Goal: Task Accomplishment & Management: Complete application form

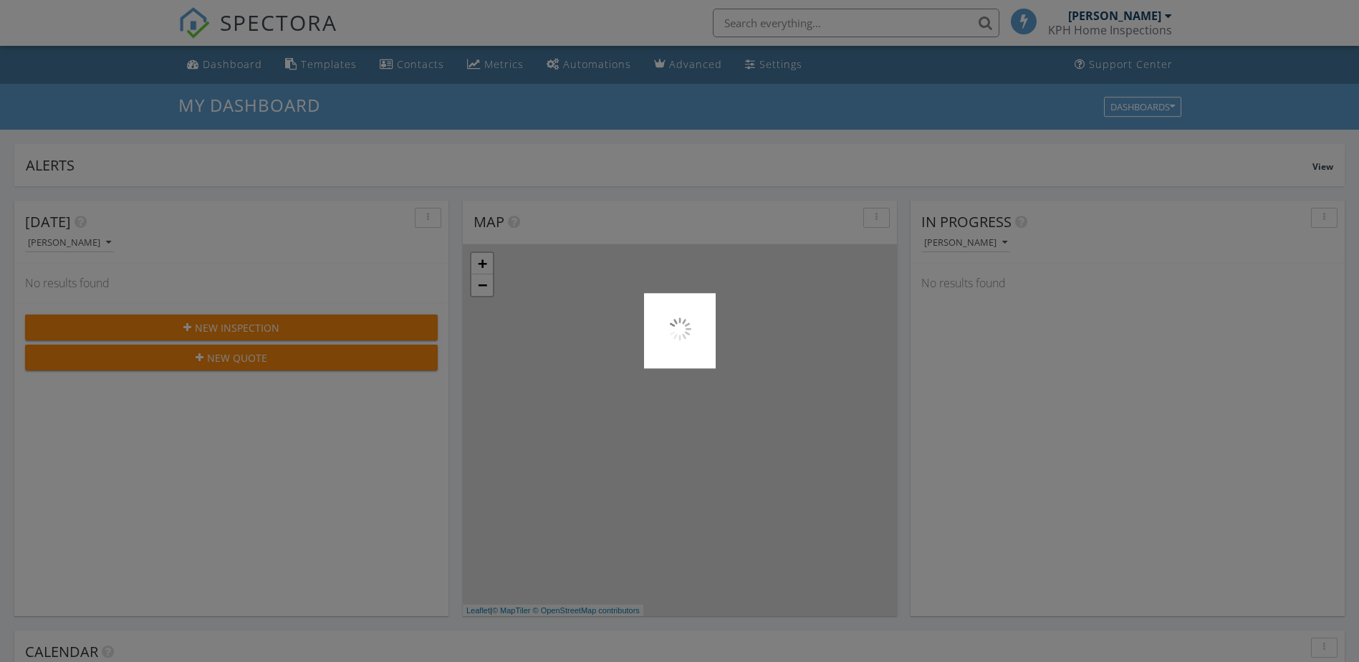
scroll to position [1326, 1382]
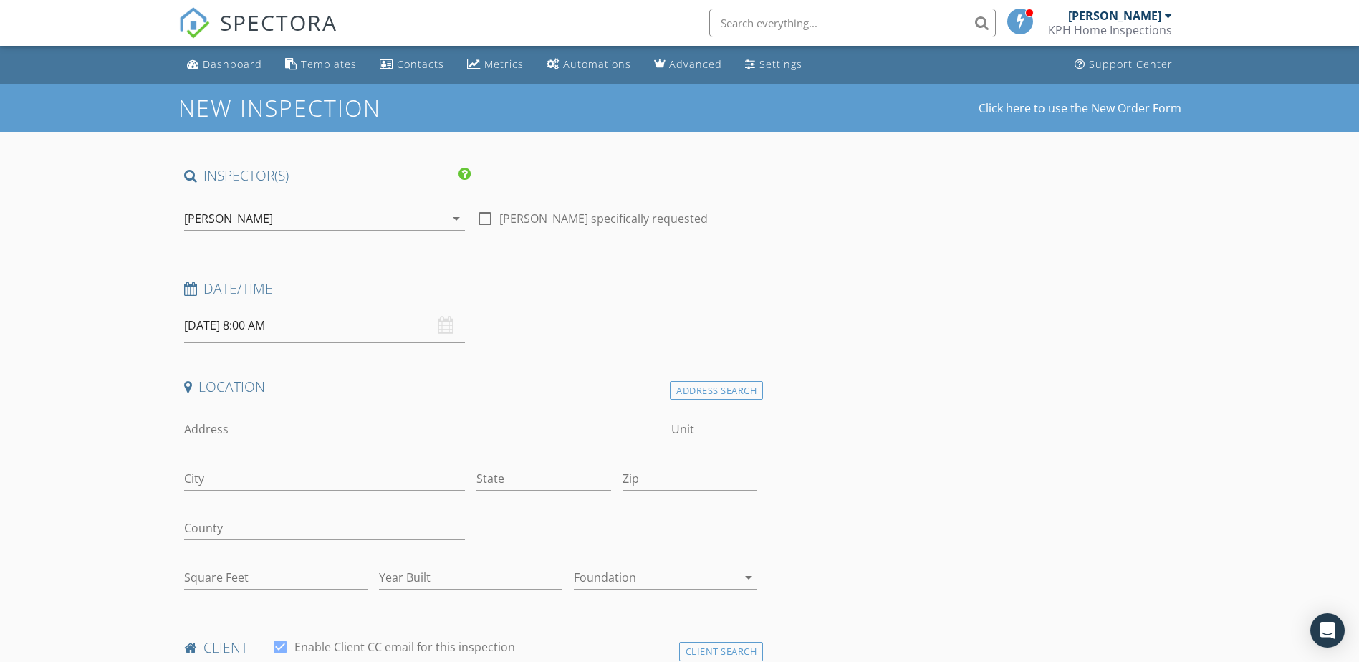
click at [445, 322] on div "[DATE] 8:00 AM" at bounding box center [324, 325] width 281 height 35
click at [188, 290] on icon at bounding box center [190, 289] width 13 height 14
click at [190, 290] on icon at bounding box center [190, 289] width 13 height 14
click at [230, 325] on input "09/29/2025 8:00 AM" at bounding box center [324, 325] width 281 height 35
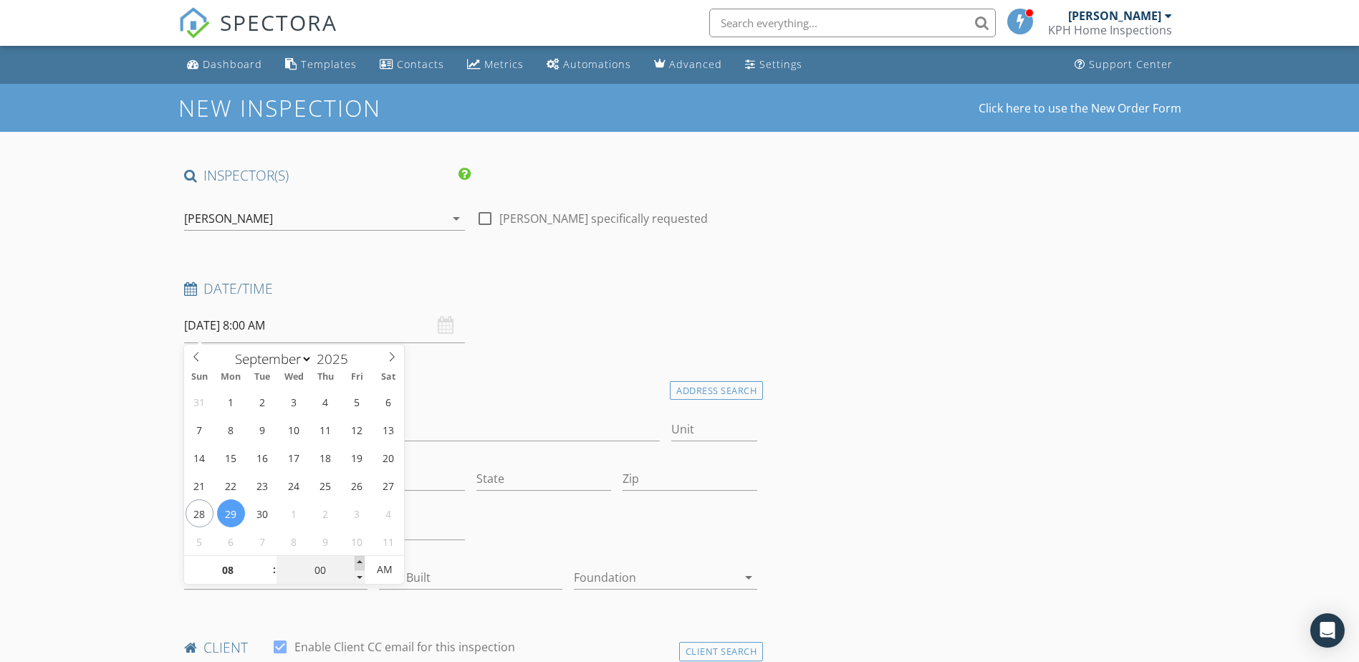
type input "05"
type input "09/29/2025 8:05 AM"
click at [361, 556] on span at bounding box center [360, 563] width 10 height 14
type input "10"
type input "09/29/2025 8:10 AM"
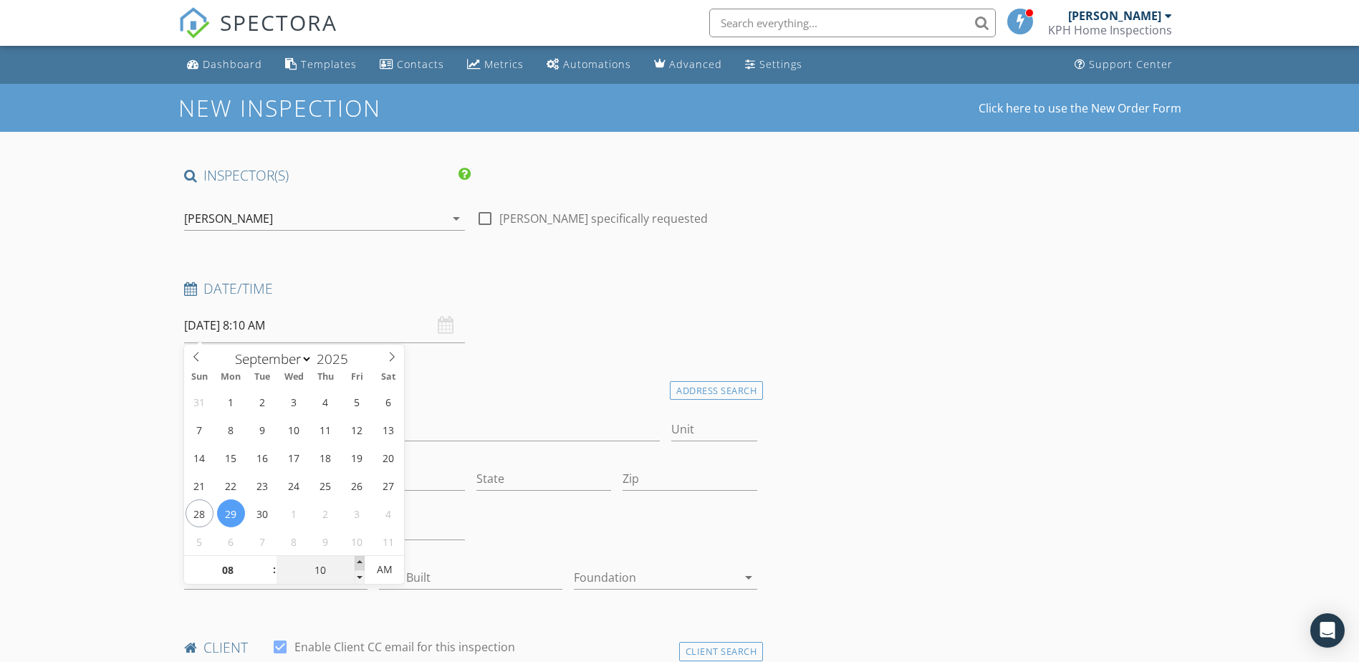
click at [358, 556] on span at bounding box center [360, 563] width 10 height 14
click at [230, 564] on input "08" at bounding box center [228, 570] width 88 height 29
type input "09"
type input "09/29/2025 9:10 AM"
click at [269, 557] on span at bounding box center [267, 563] width 10 height 14
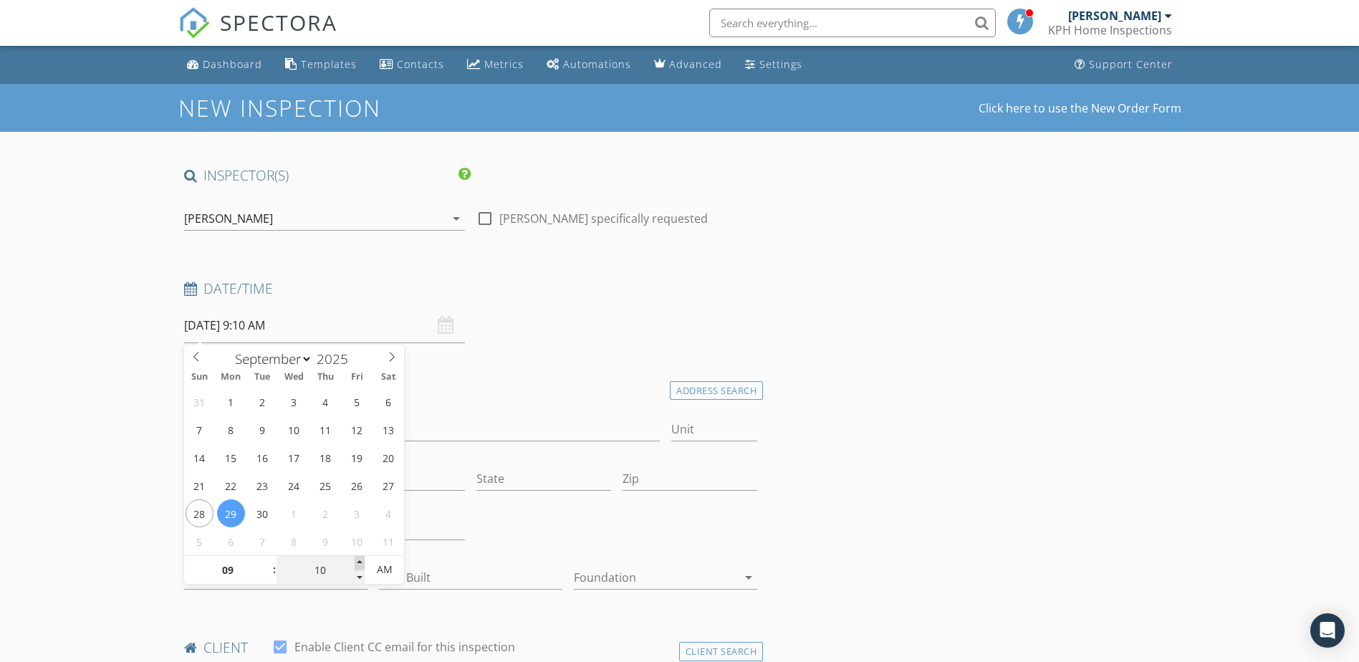
type input "15"
type input "09/29/2025 9:15 AM"
click at [357, 557] on span at bounding box center [360, 563] width 10 height 14
type input "20"
type input "09/29/2025 9:20 AM"
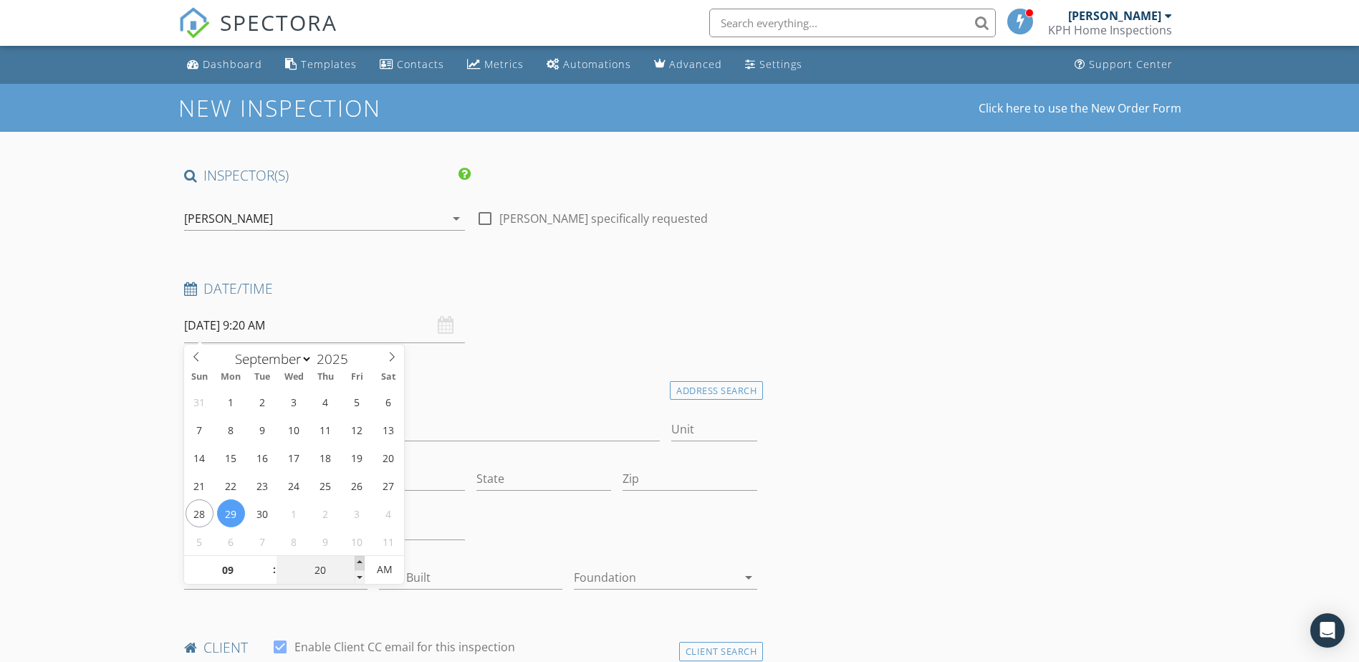
click at [357, 556] on span at bounding box center [360, 563] width 10 height 14
type input "25"
type input "09/29/2025 9:25 AM"
click at [355, 556] on span at bounding box center [360, 563] width 10 height 14
type input "30"
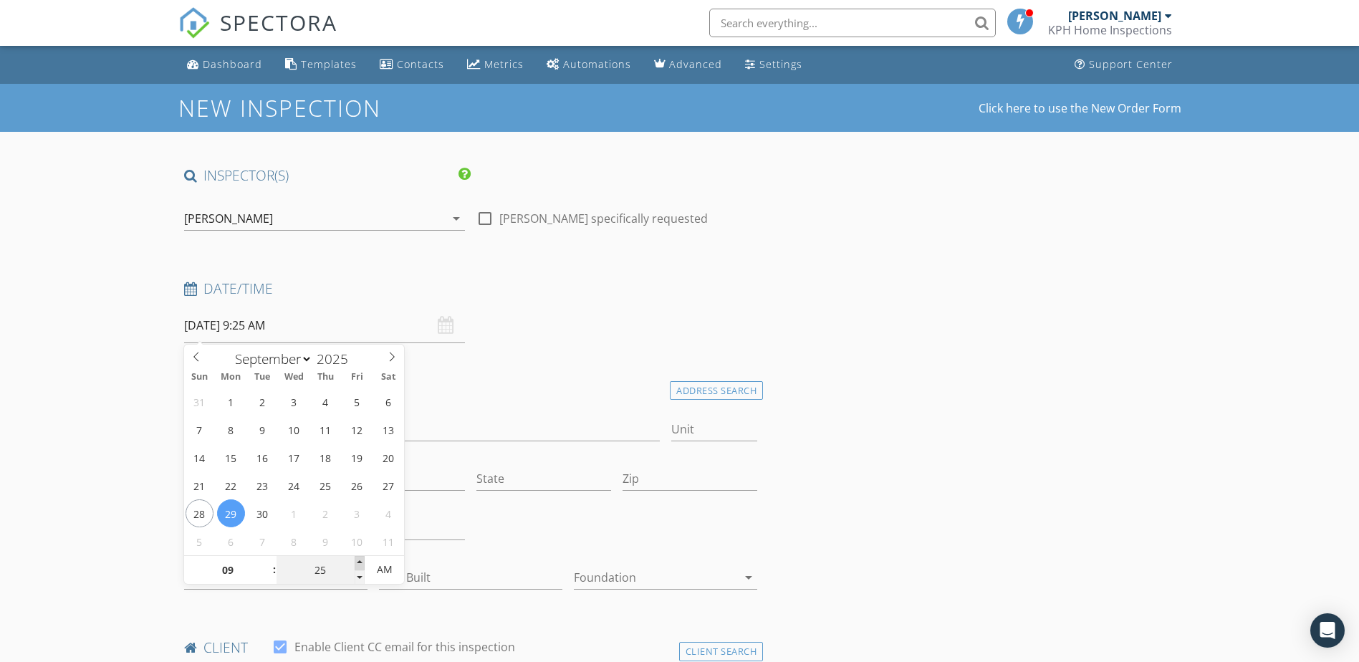
type input "09/29/2025 9:30 AM"
click at [355, 556] on span at bounding box center [360, 563] width 10 height 14
type input "35"
type input "09/29/2025 9:35 AM"
click at [355, 556] on span at bounding box center [360, 563] width 10 height 14
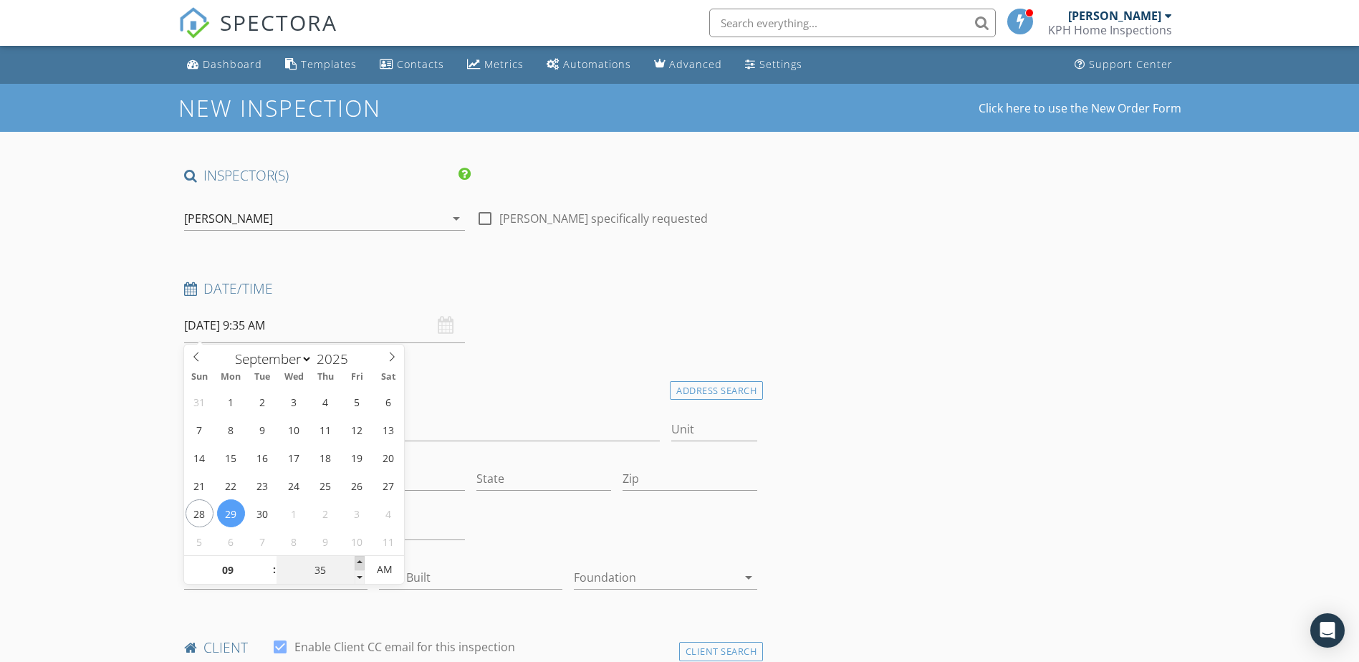
type input "40"
type input "09/29/2025 9:40 AM"
click at [355, 556] on span at bounding box center [360, 563] width 10 height 14
type input "45"
type input "09/29/2025 9:45 AM"
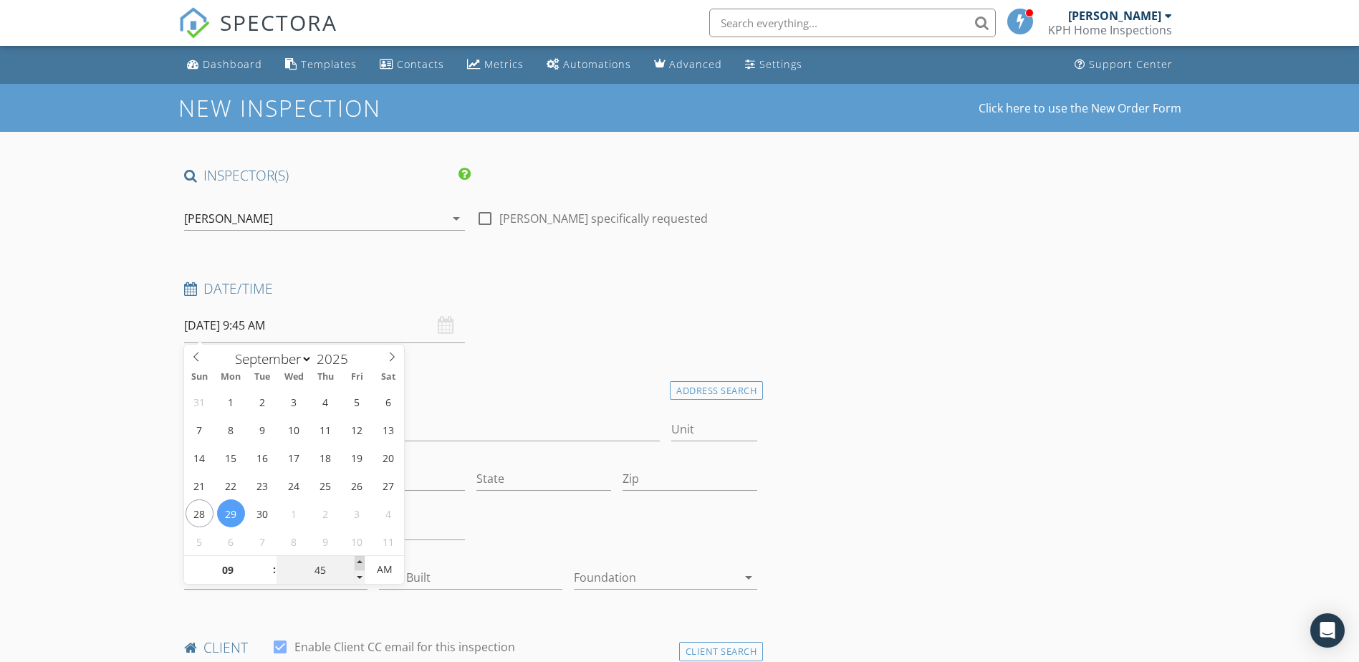
click at [355, 556] on span at bounding box center [360, 563] width 10 height 14
type input "50"
type input "[DATE] 9:50 AM"
click at [355, 558] on span at bounding box center [360, 563] width 10 height 14
click at [502, 390] on h4 "Location" at bounding box center [471, 387] width 574 height 19
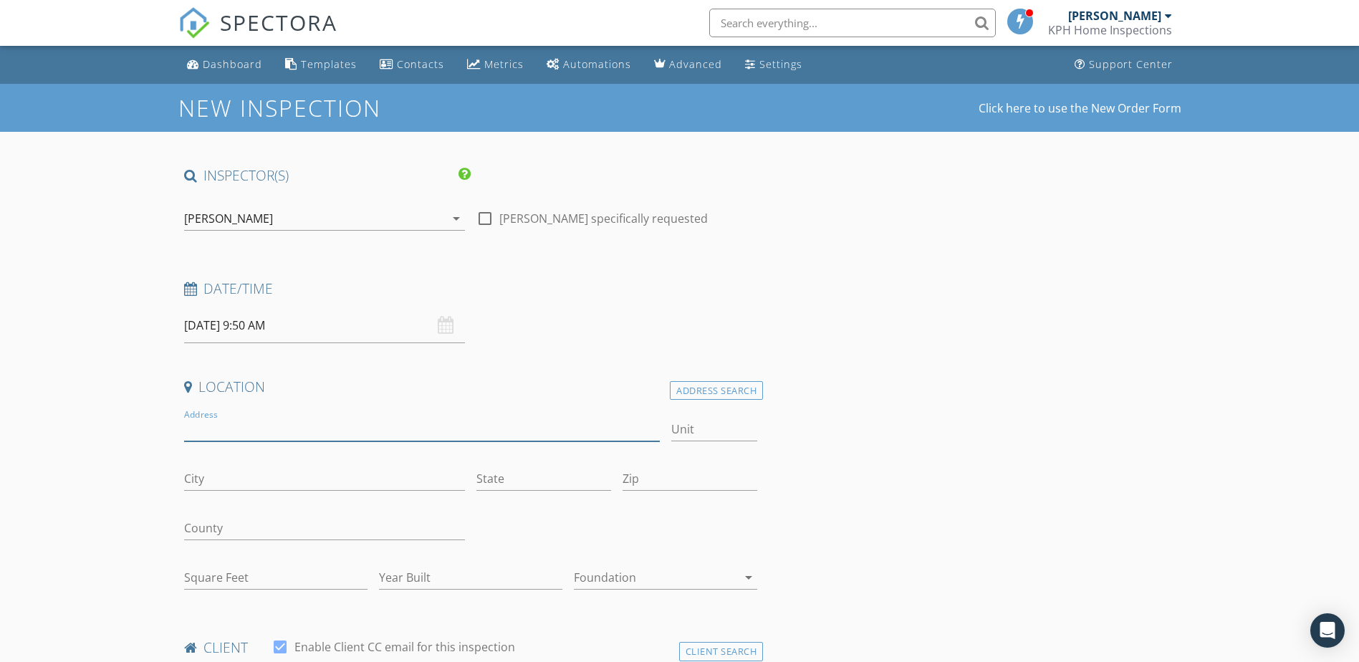
click at [280, 427] on input "Address" at bounding box center [422, 430] width 477 height 24
type input "[STREET_ADDRESS][PERSON_NAME]"
click at [231, 473] on input "City" at bounding box center [324, 479] width 281 height 24
type input "Ellijay"
type input "Ga"
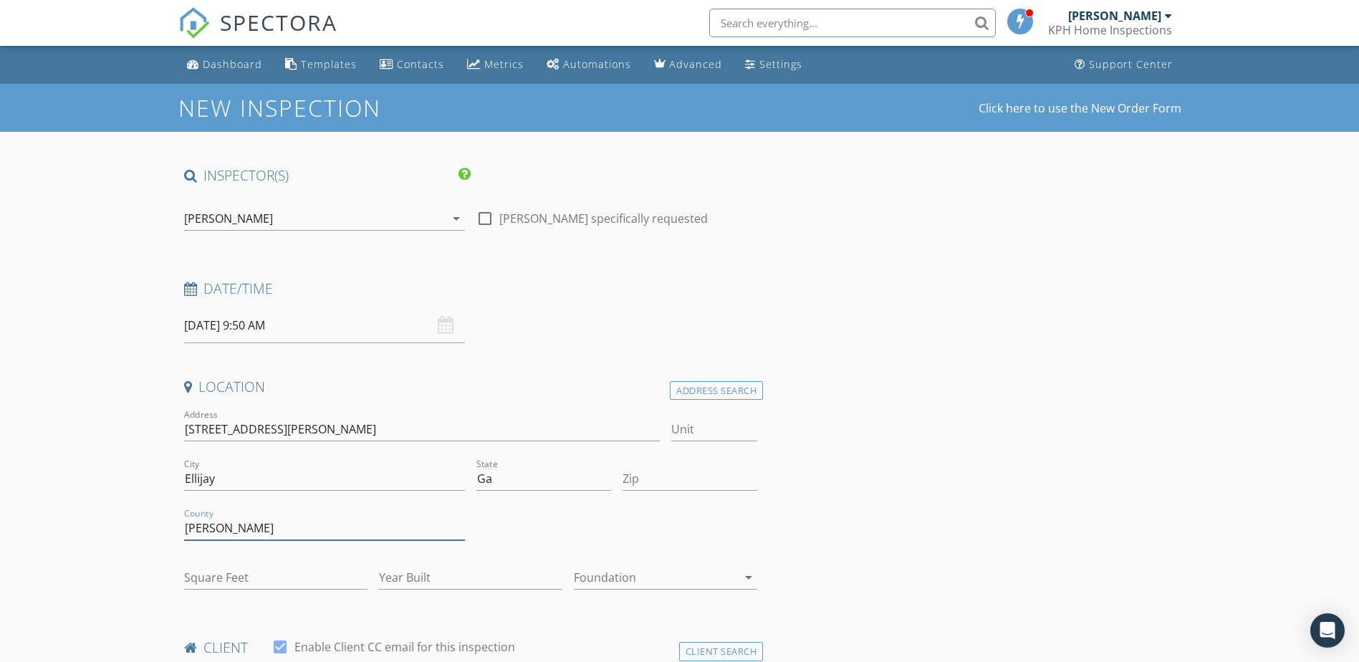
type input "[PERSON_NAME]"
type input "30540"
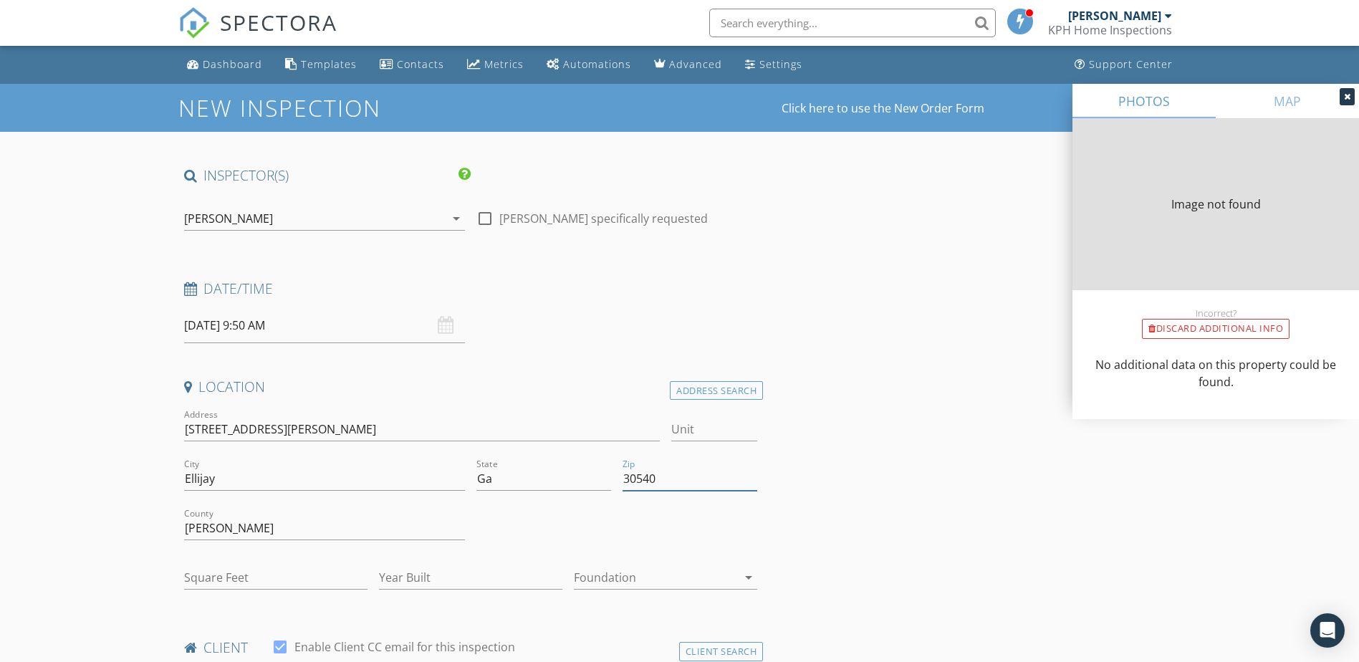
type input "1669"
type input "1999"
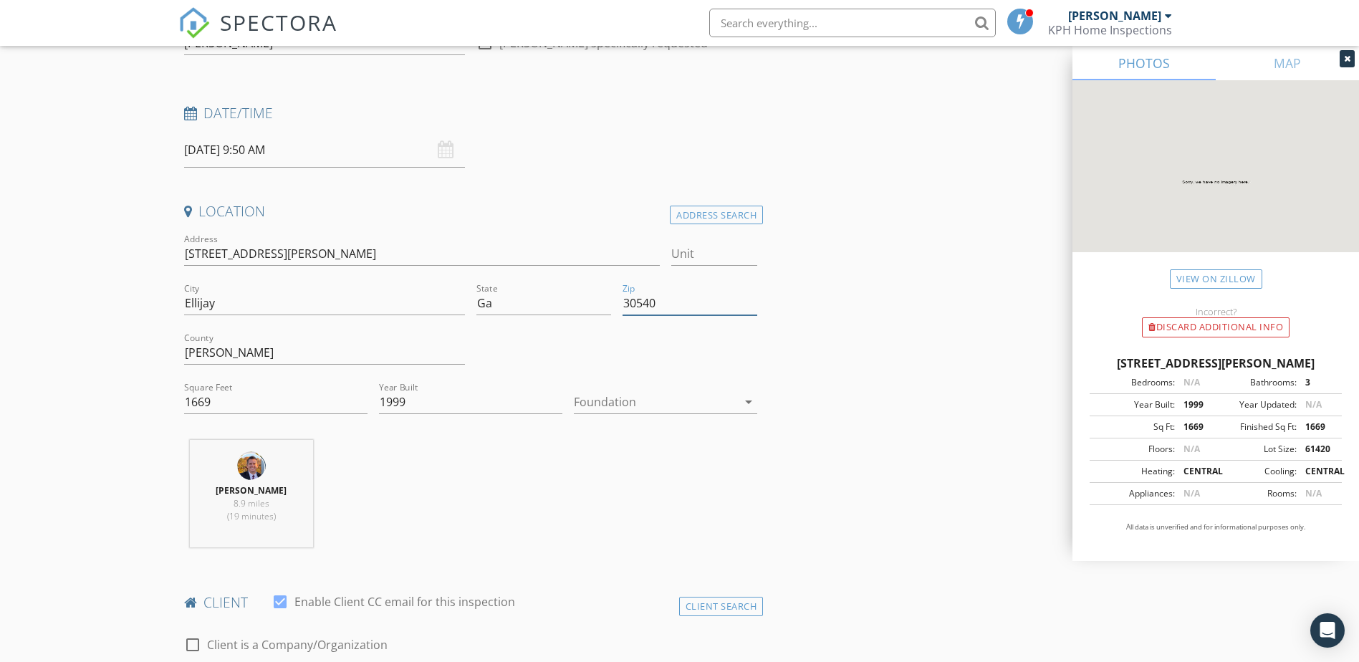
scroll to position [215, 0]
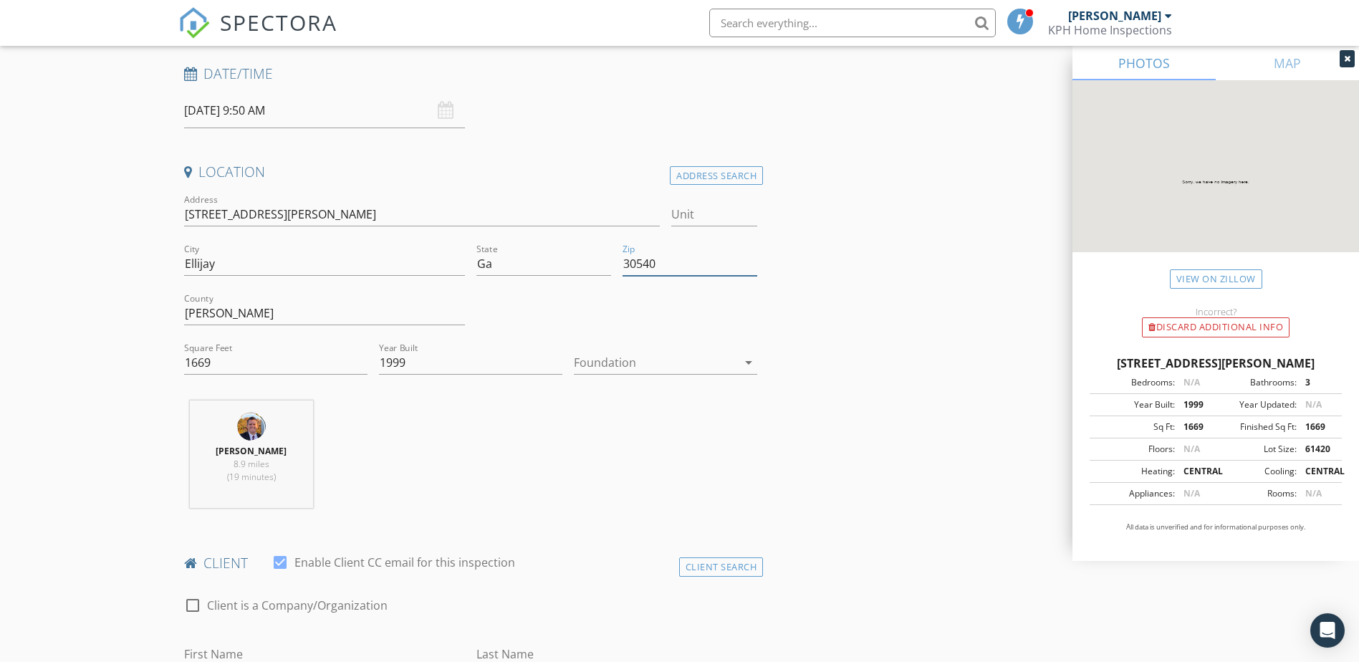
type input "30540"
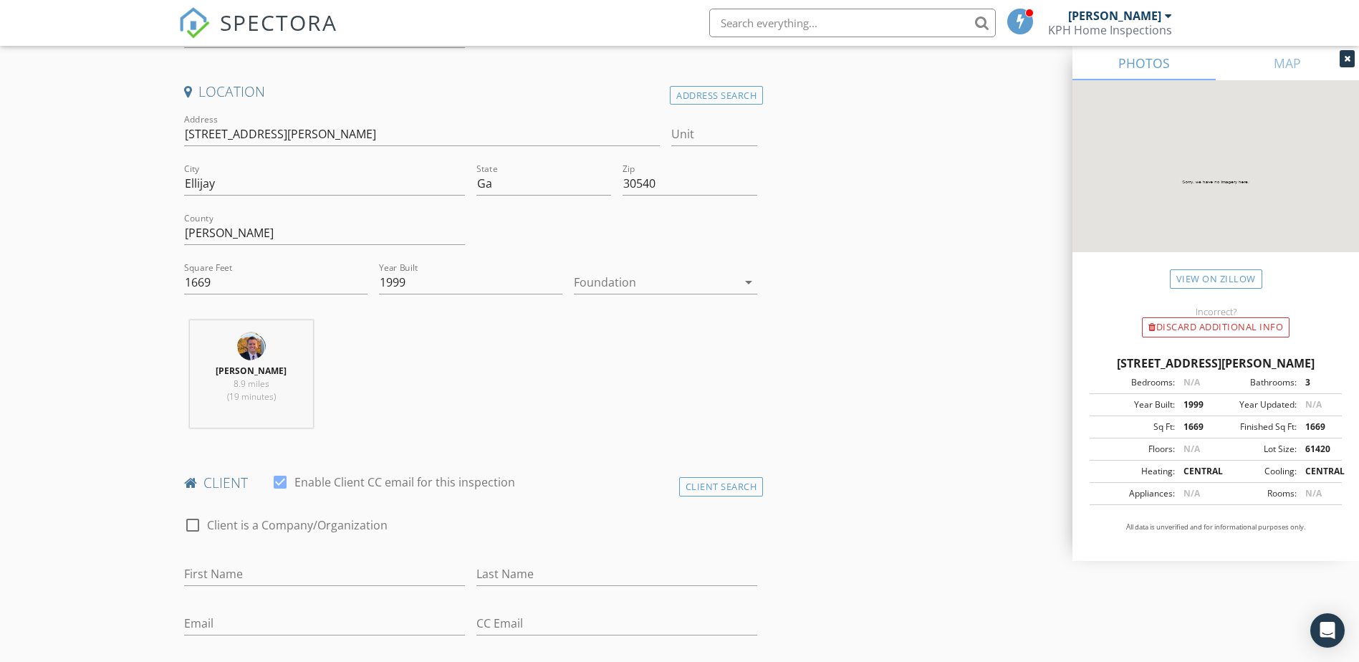
scroll to position [430, 0]
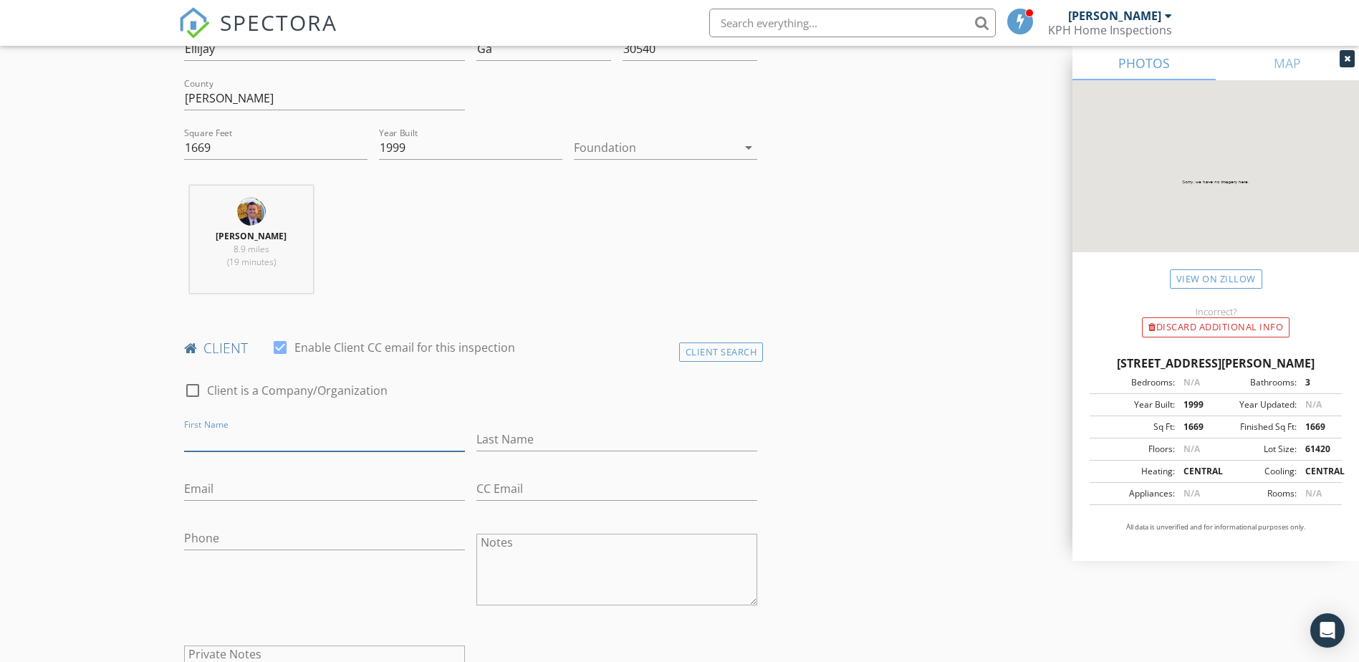
click at [220, 436] on input "First Name" at bounding box center [324, 440] width 281 height 24
type input "[PERSON_NAME]"
type input "Tniquette"
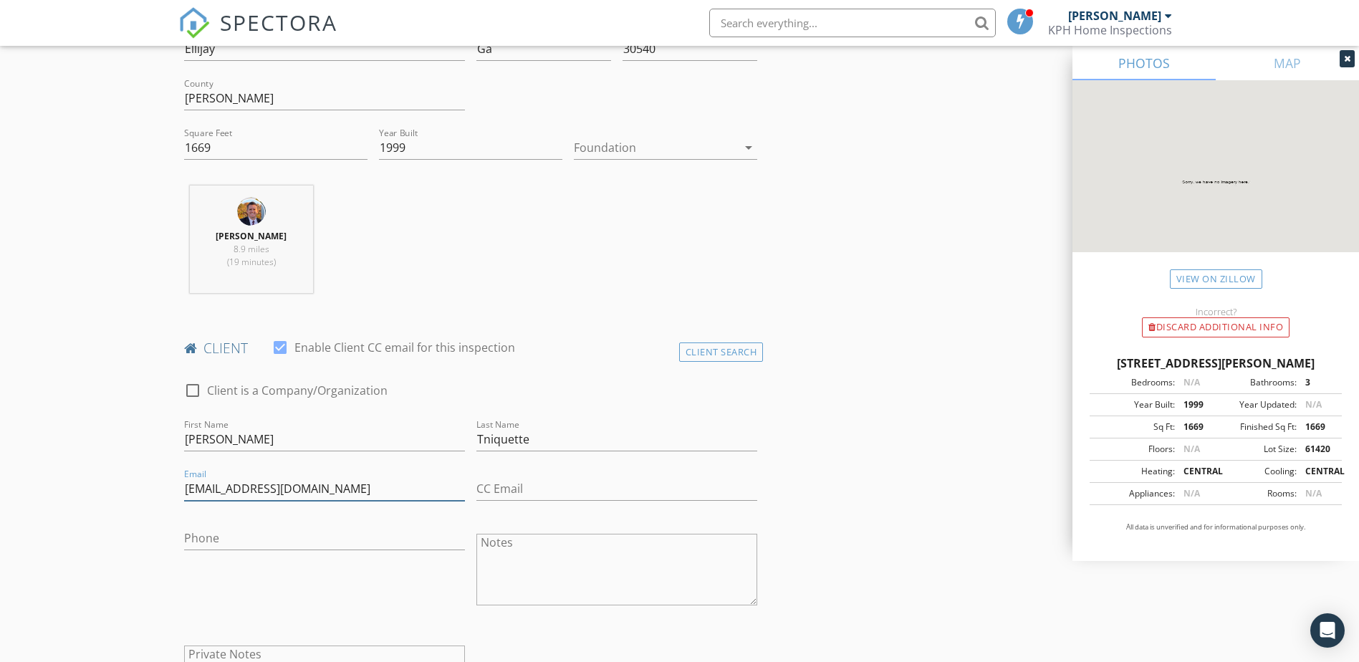
type input "[EMAIL_ADDRESS][DOMAIN_NAME]"
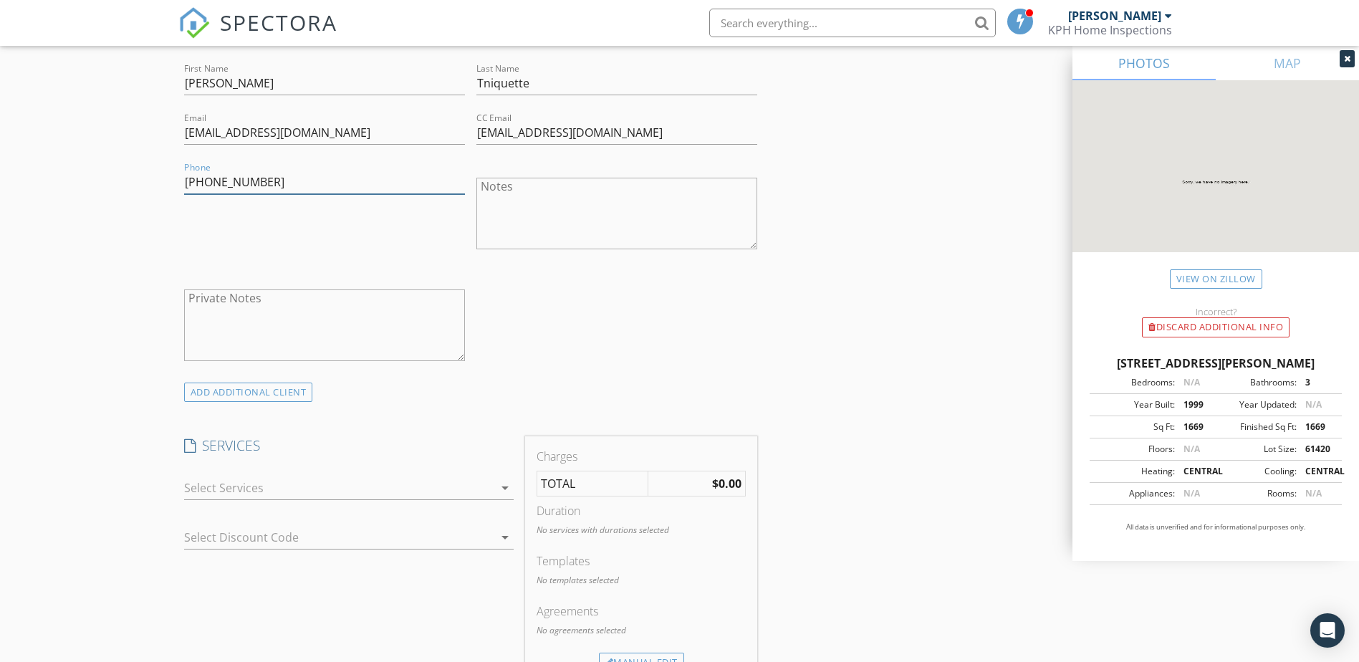
scroll to position [788, 0]
type input "[PHONE_NUMBER]"
click at [500, 482] on icon "arrow_drop_down" at bounding box center [505, 485] width 17 height 17
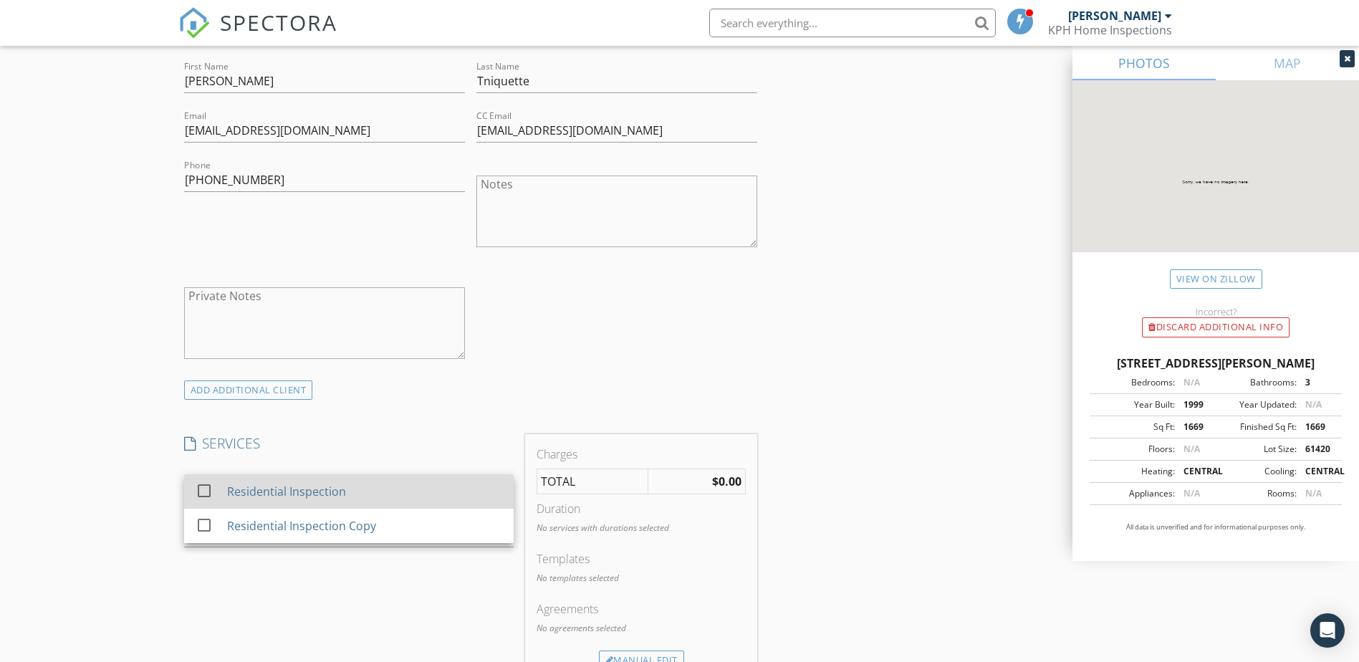
click at [202, 489] on div at bounding box center [204, 491] width 24 height 24
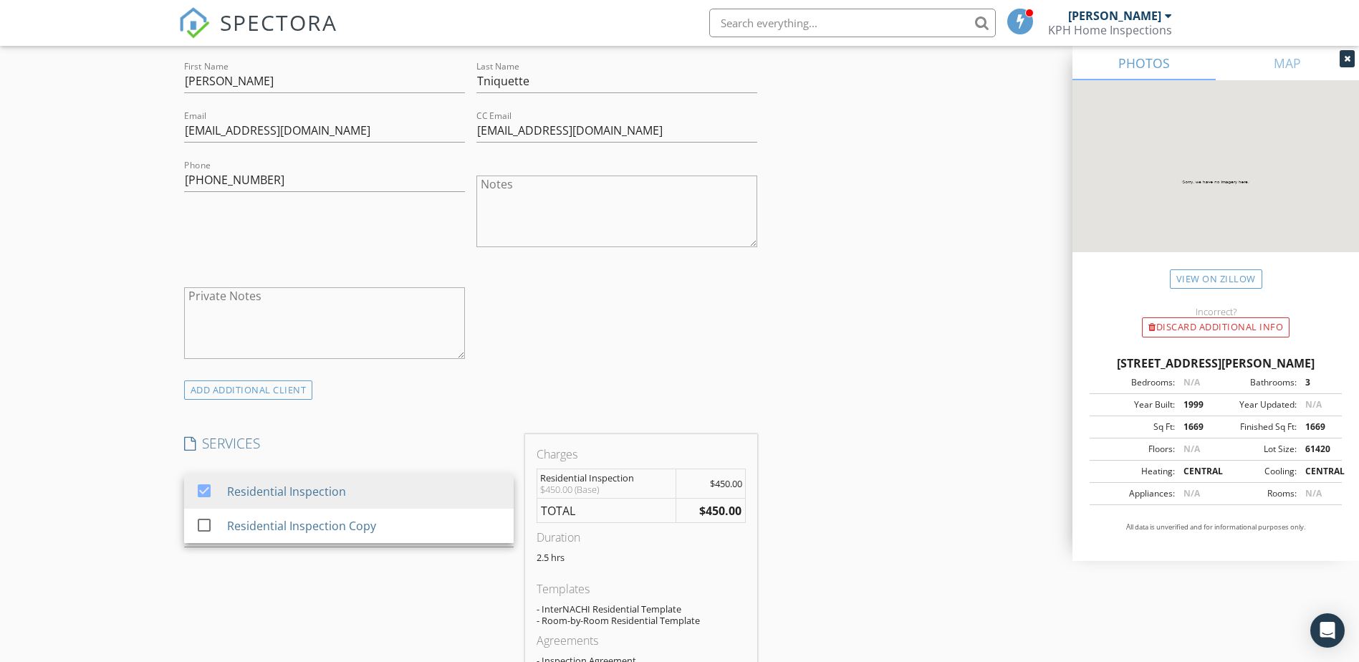
click at [70, 588] on div "New Inspection Click here to use the New Order Form INSPECTOR(S) check_box Keit…" at bounding box center [679, 540] width 1359 height 2488
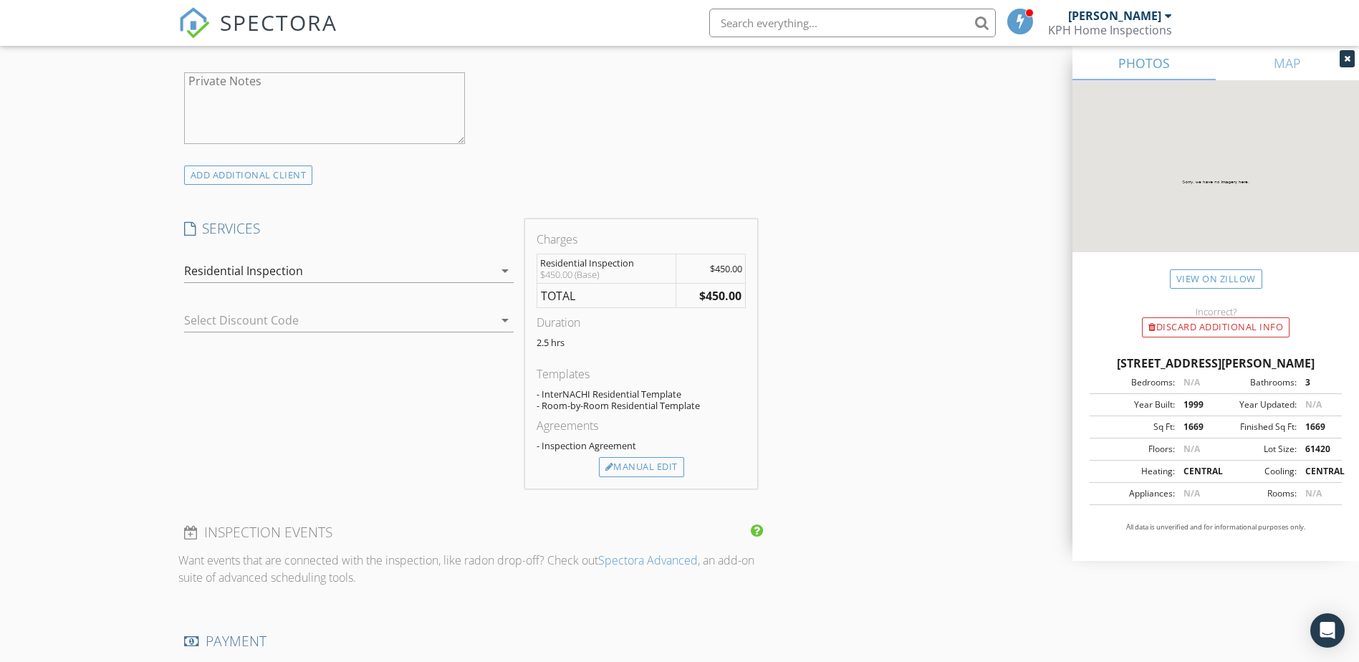
scroll to position [1362, 0]
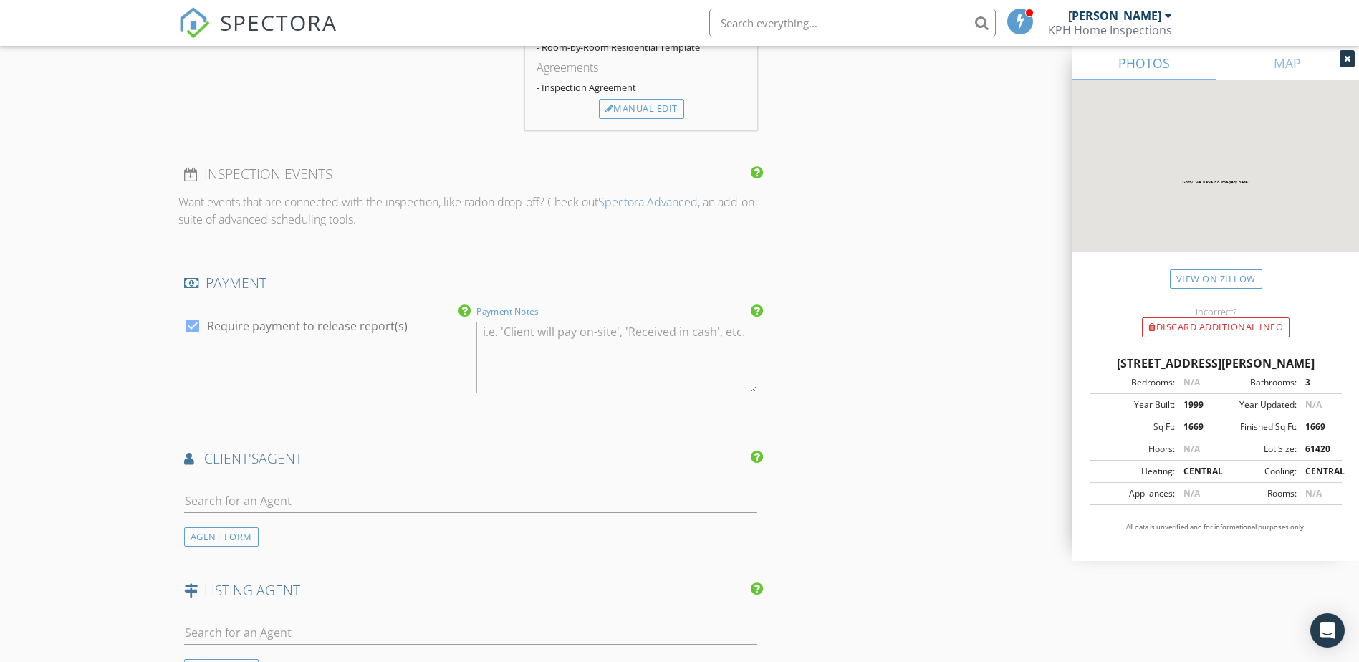
click at [510, 357] on textarea "Payment Notes" at bounding box center [617, 358] width 281 height 72
click at [216, 498] on input "text" at bounding box center [471, 501] width 574 height 24
type input "Marilyn Drake"
click at [398, 603] on div "LISTING AGENT" at bounding box center [470, 595] width 585 height 29
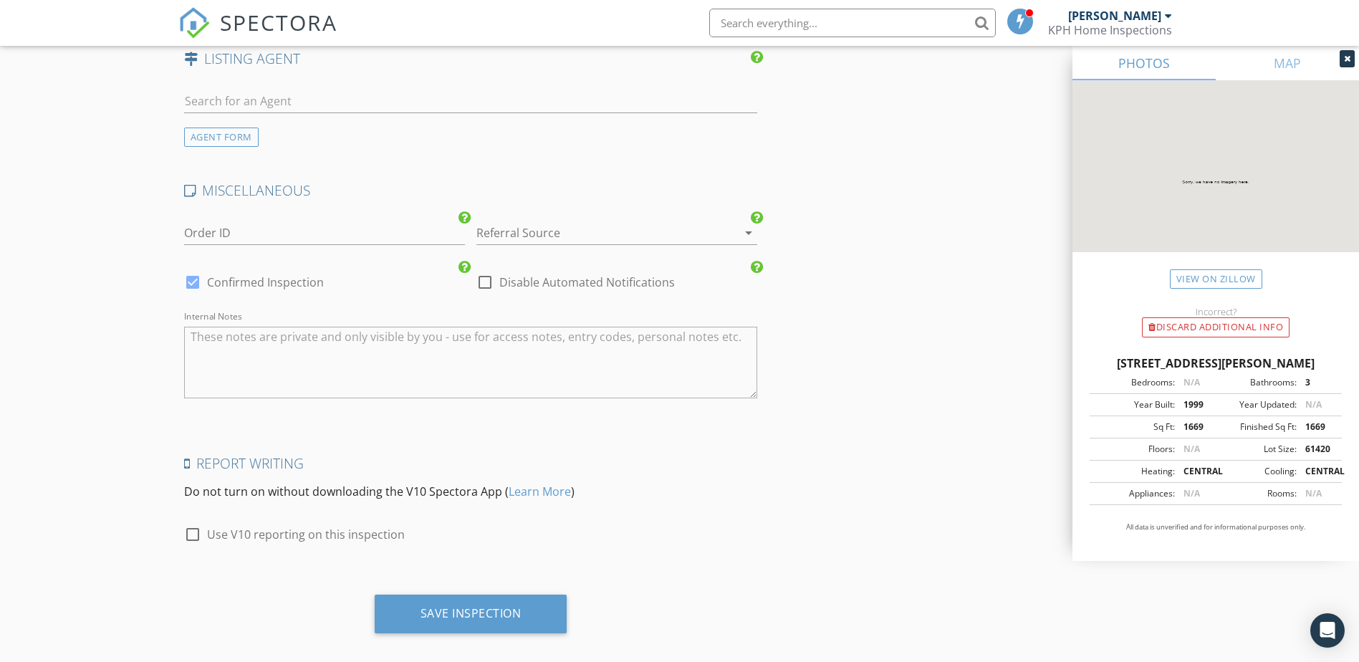
scroll to position [1910, 0]
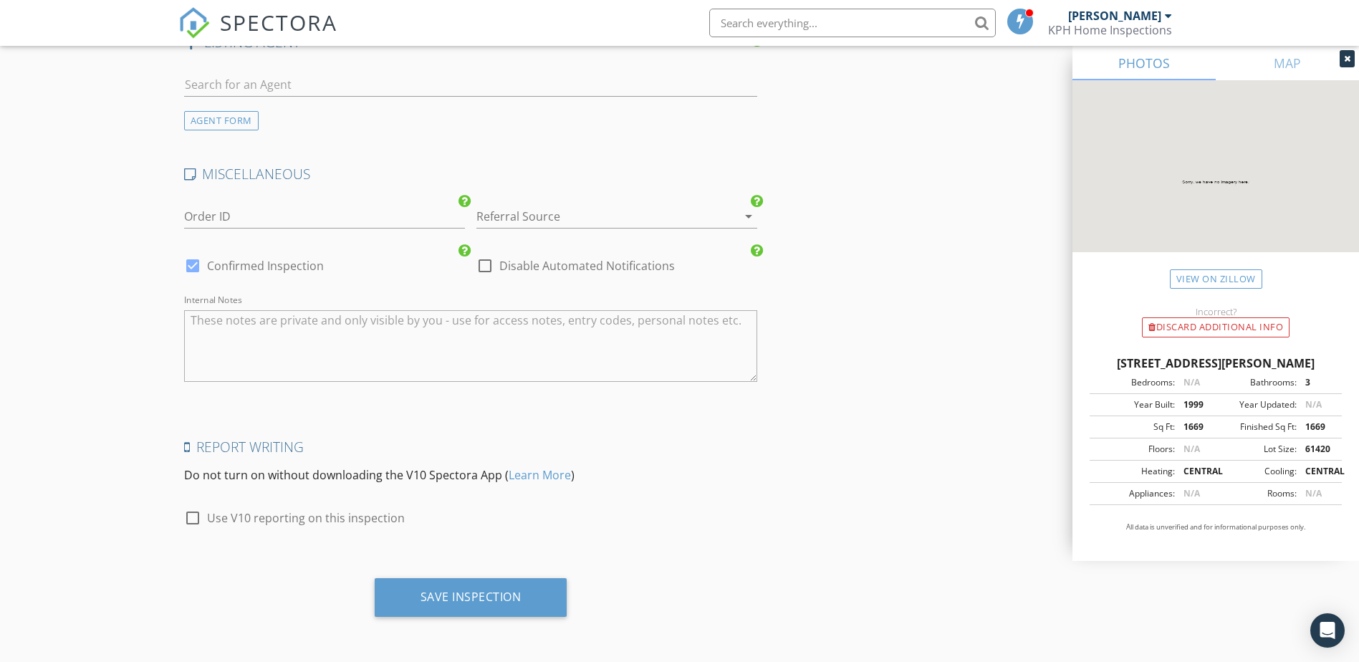
click at [191, 515] on div at bounding box center [193, 518] width 24 height 24
checkbox input "true"
click at [470, 594] on div "Save Inspection" at bounding box center [471, 597] width 101 height 14
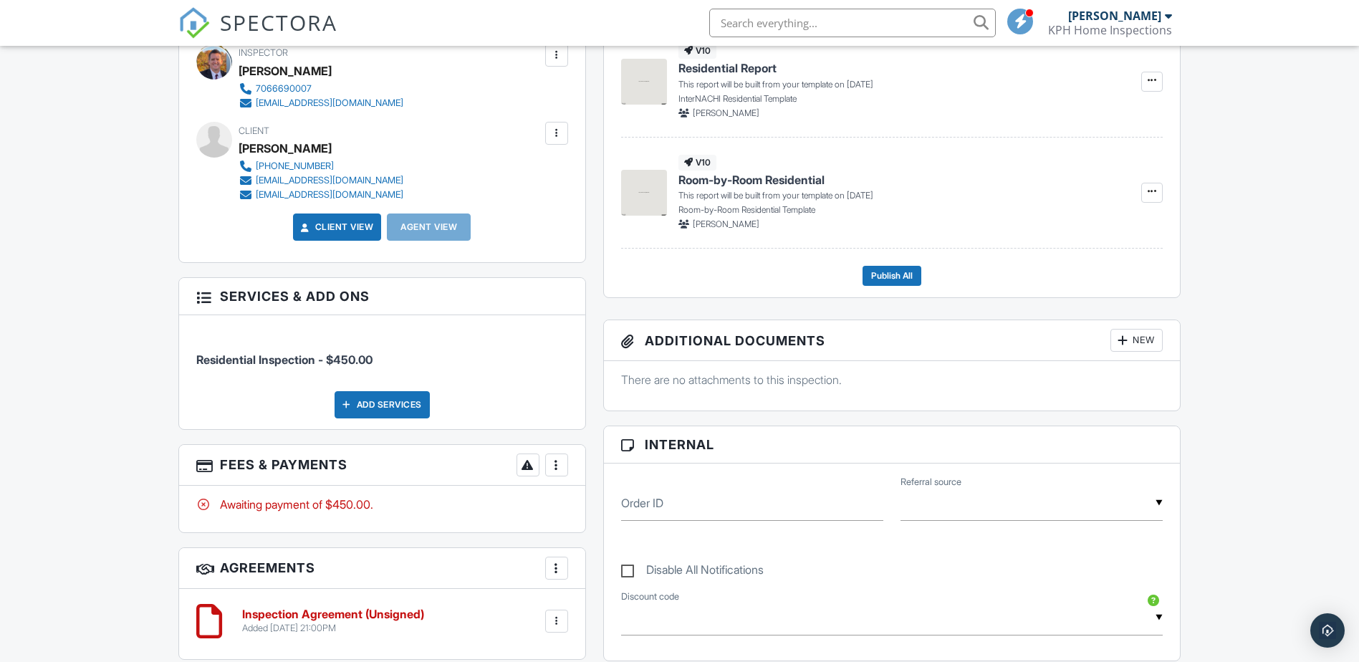
scroll to position [430, 0]
click at [557, 460] on div at bounding box center [557, 463] width 14 height 14
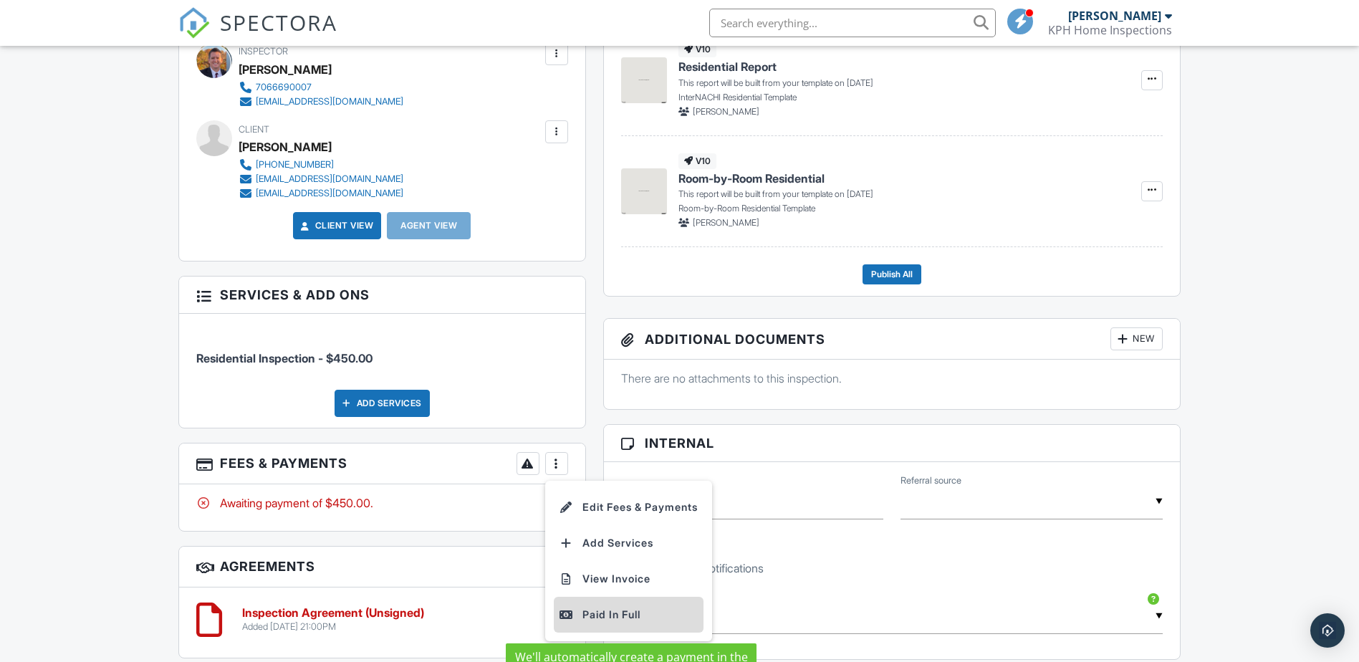
click at [598, 604] on li "Paid In Full" at bounding box center [629, 615] width 150 height 36
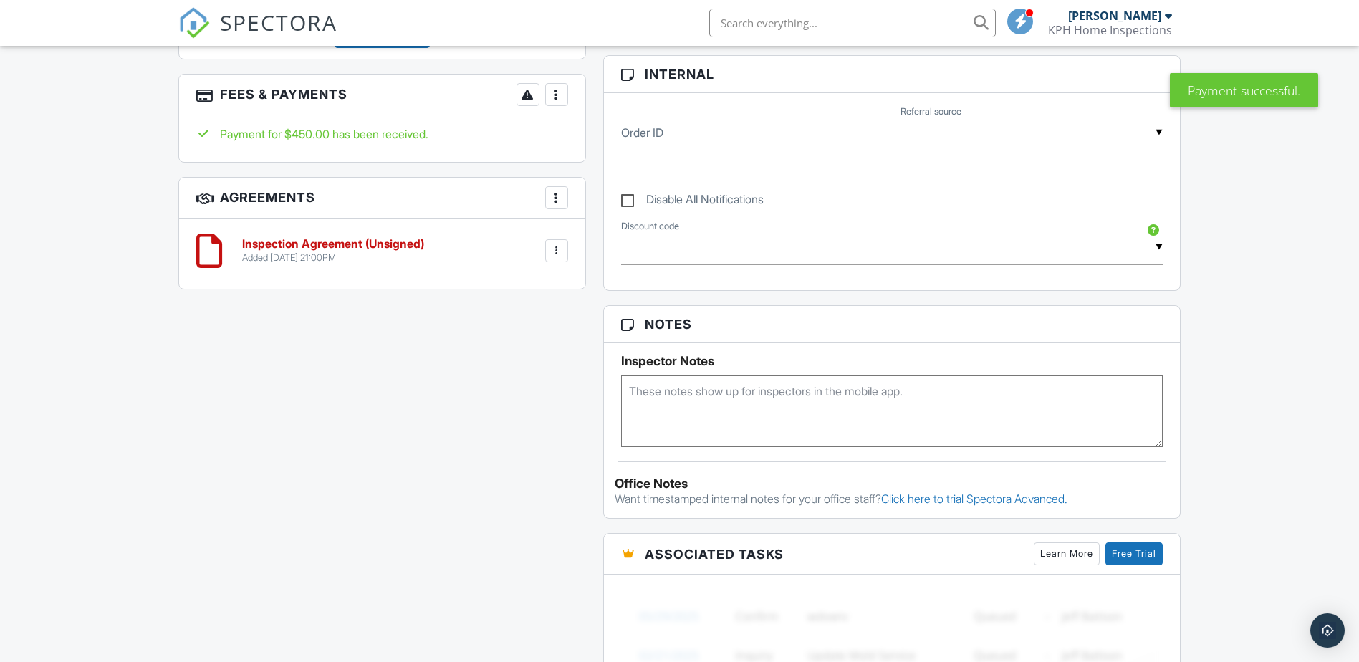
click at [555, 249] on div at bounding box center [557, 251] width 14 height 14
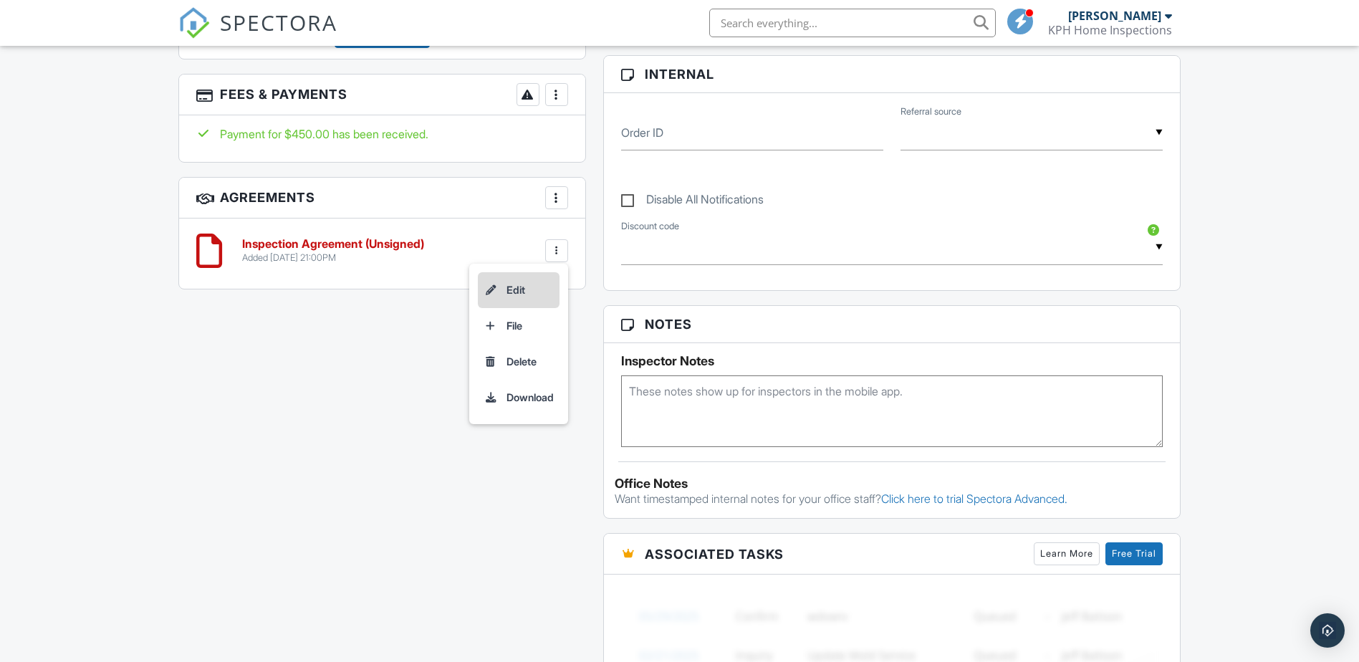
click at [506, 292] on li "Edit" at bounding box center [519, 290] width 82 height 36
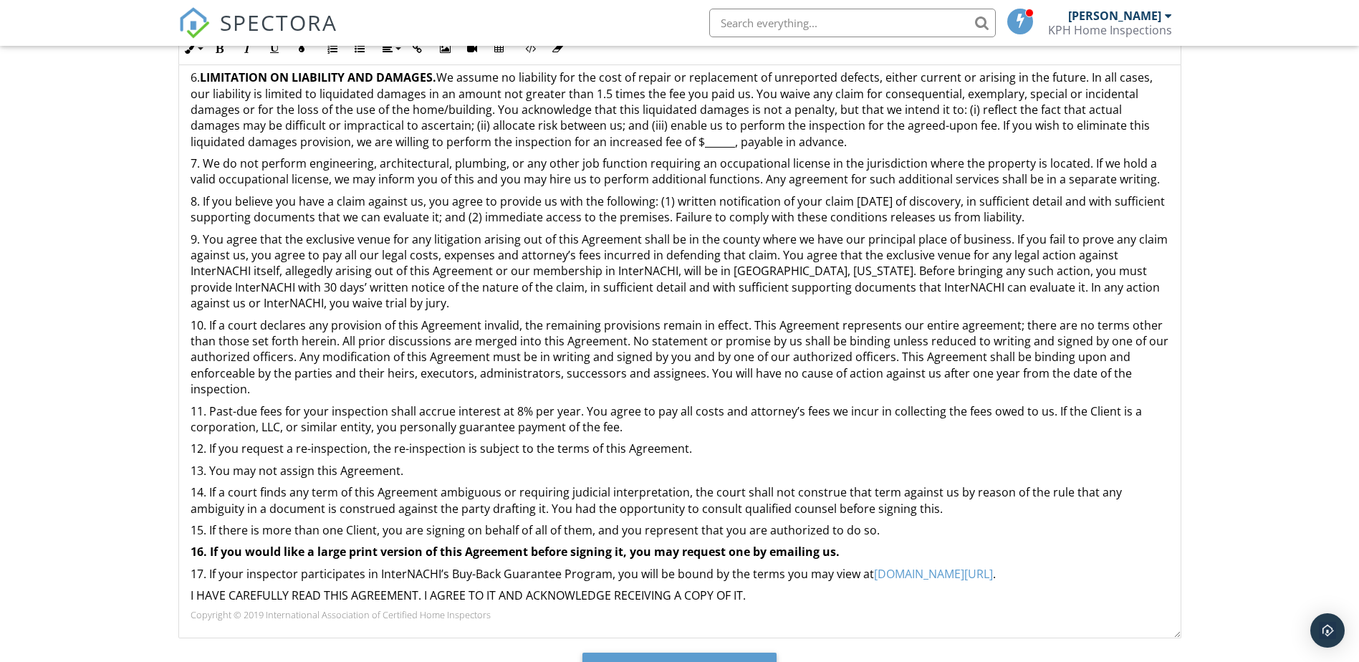
scroll to position [200, 0]
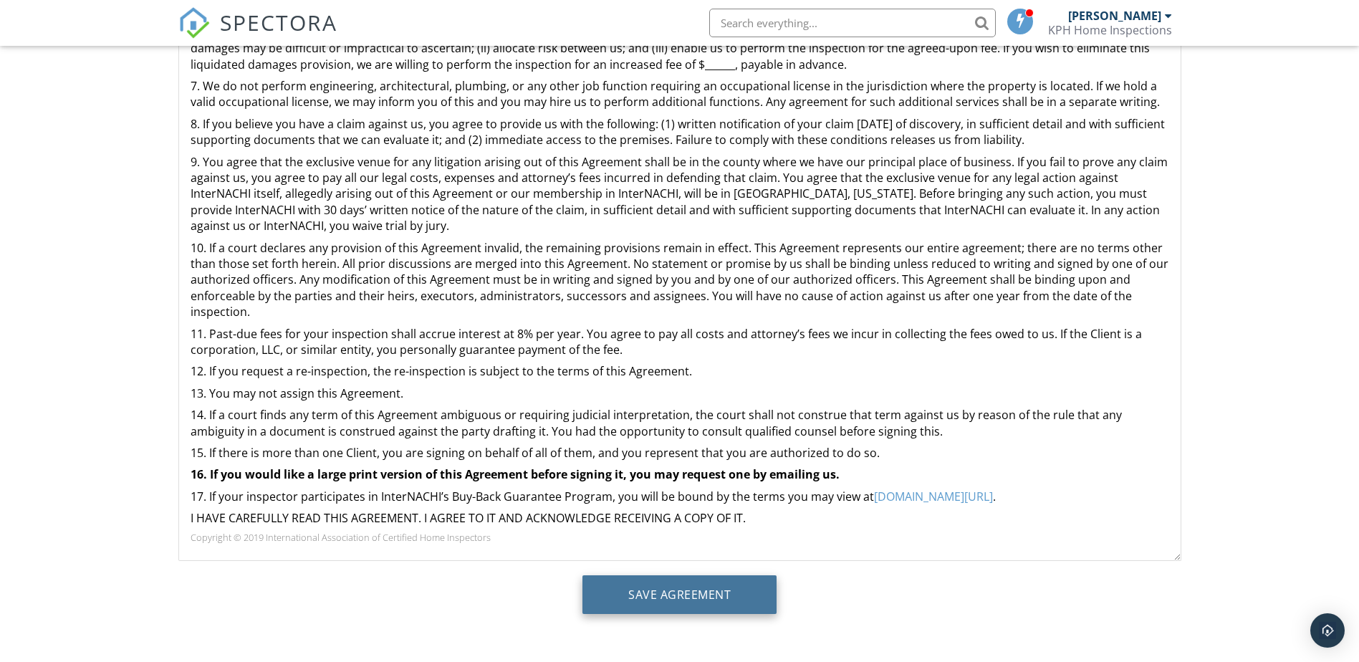
click at [685, 591] on input "Save Agreement" at bounding box center [680, 594] width 194 height 39
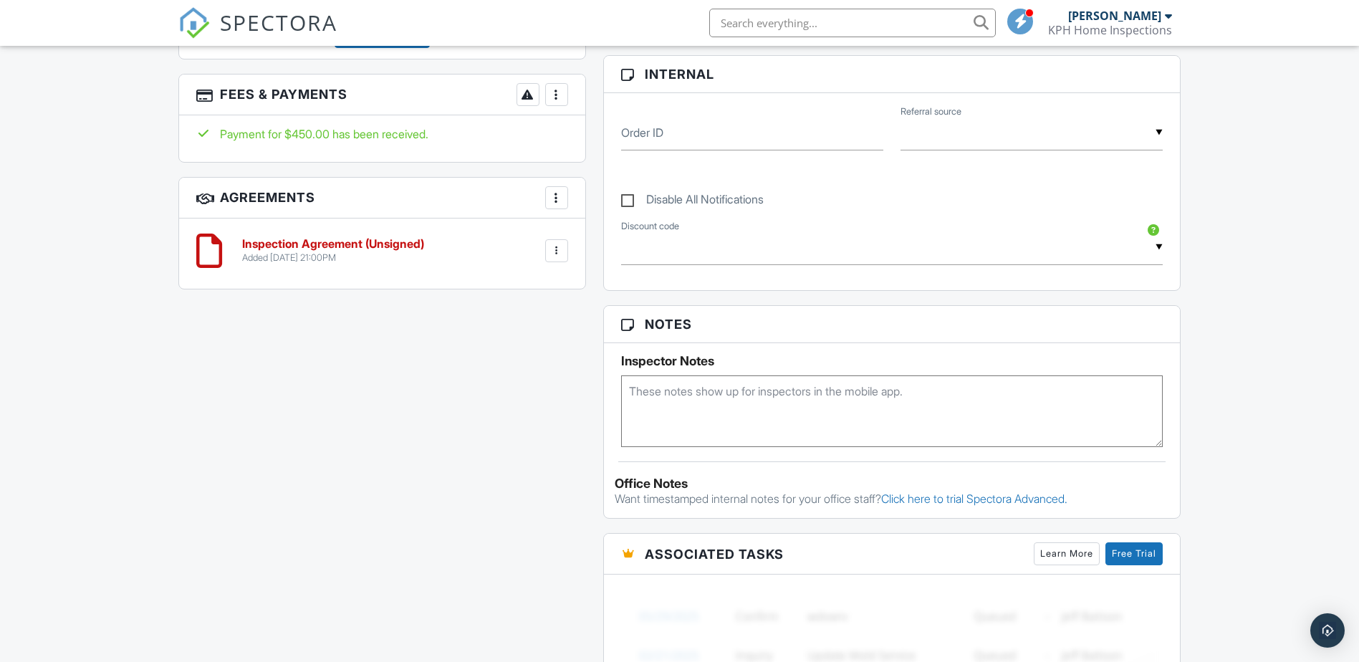
scroll to position [441, 0]
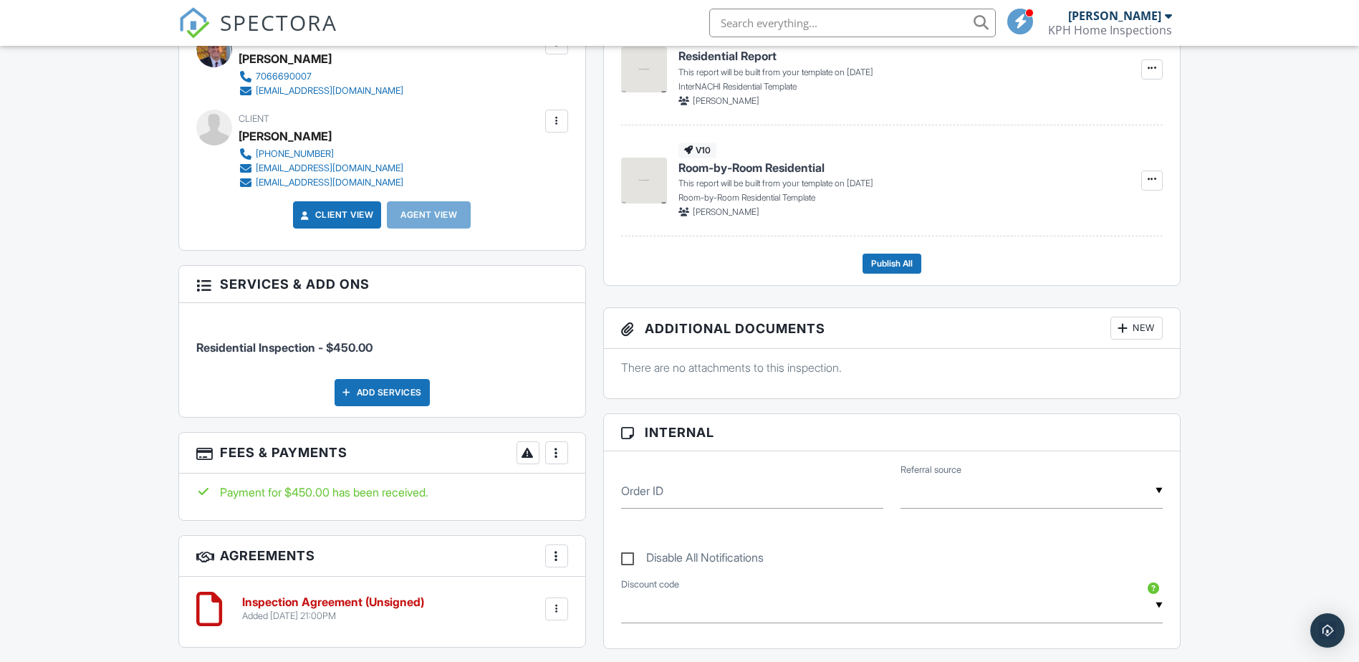
click at [1020, 21] on span at bounding box center [1021, 21] width 14 height 1
click at [1295, 128] on div "Dashboard Templates Contacts Metrics Automations Advanced Settings Support Cent…" at bounding box center [679, 584] width 1359 height 1958
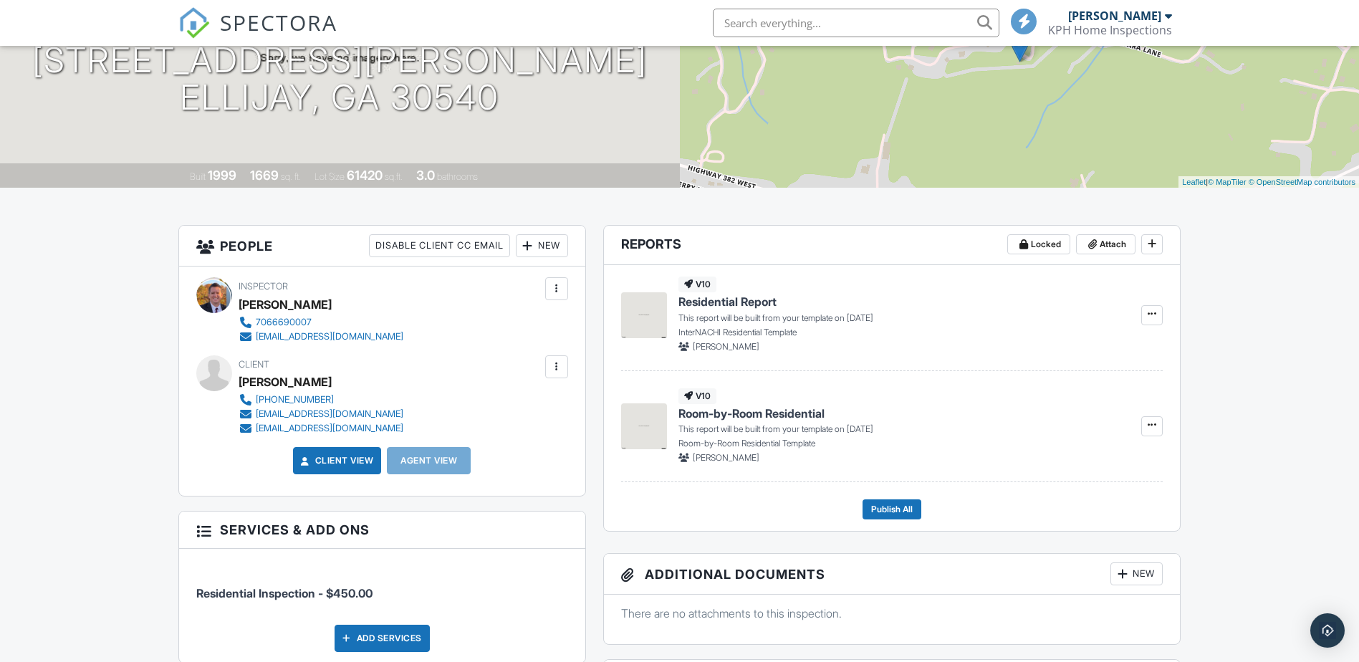
scroll to position [0, 0]
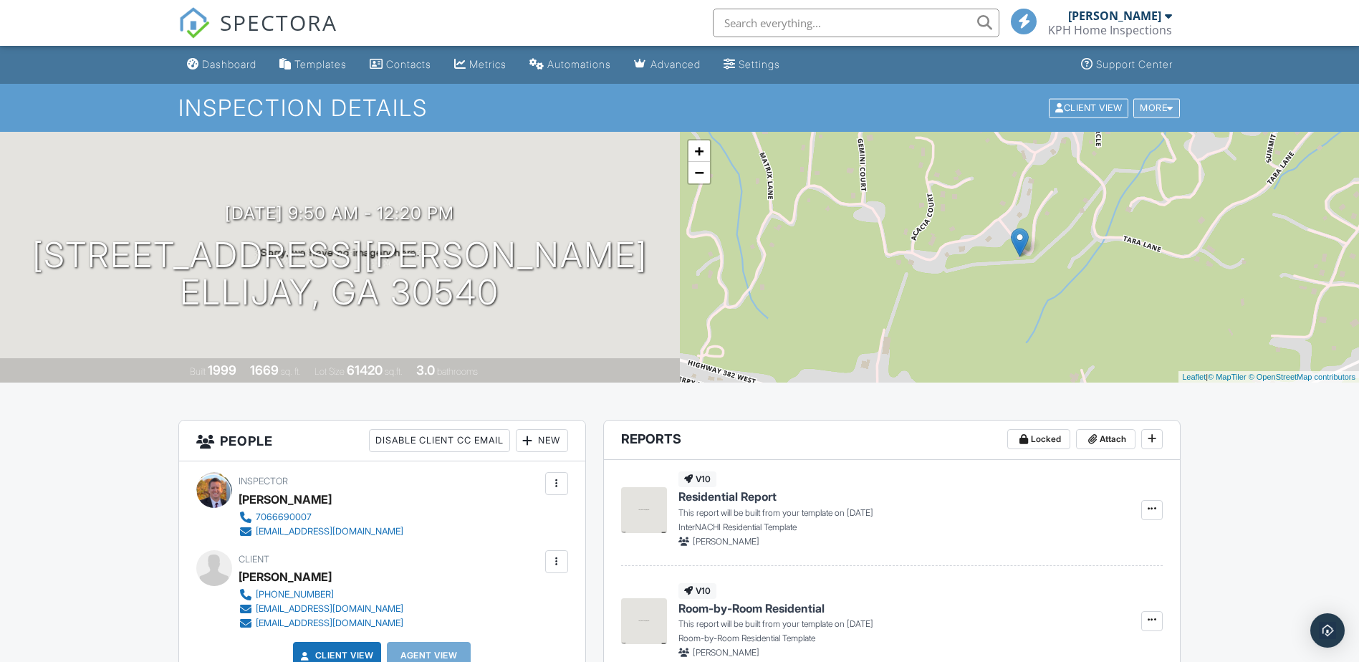
click at [1170, 105] on div at bounding box center [1170, 107] width 6 height 9
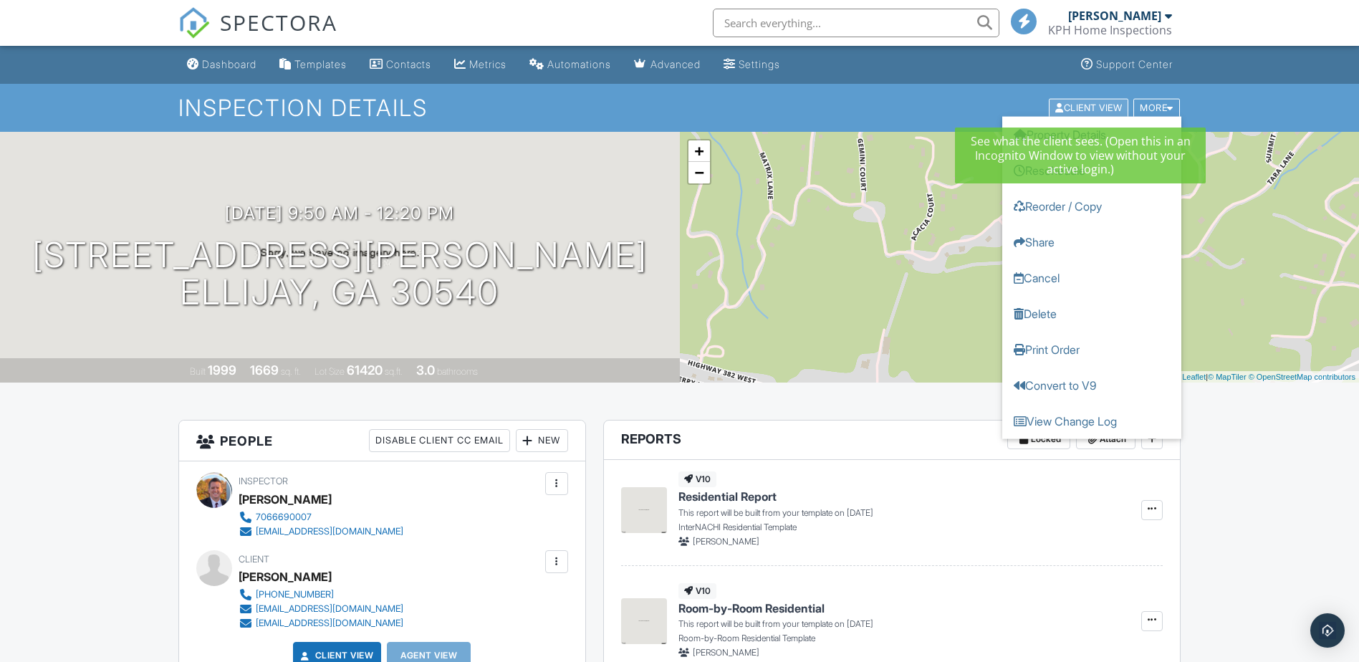
click at [1096, 101] on div "Client View" at bounding box center [1089, 107] width 80 height 19
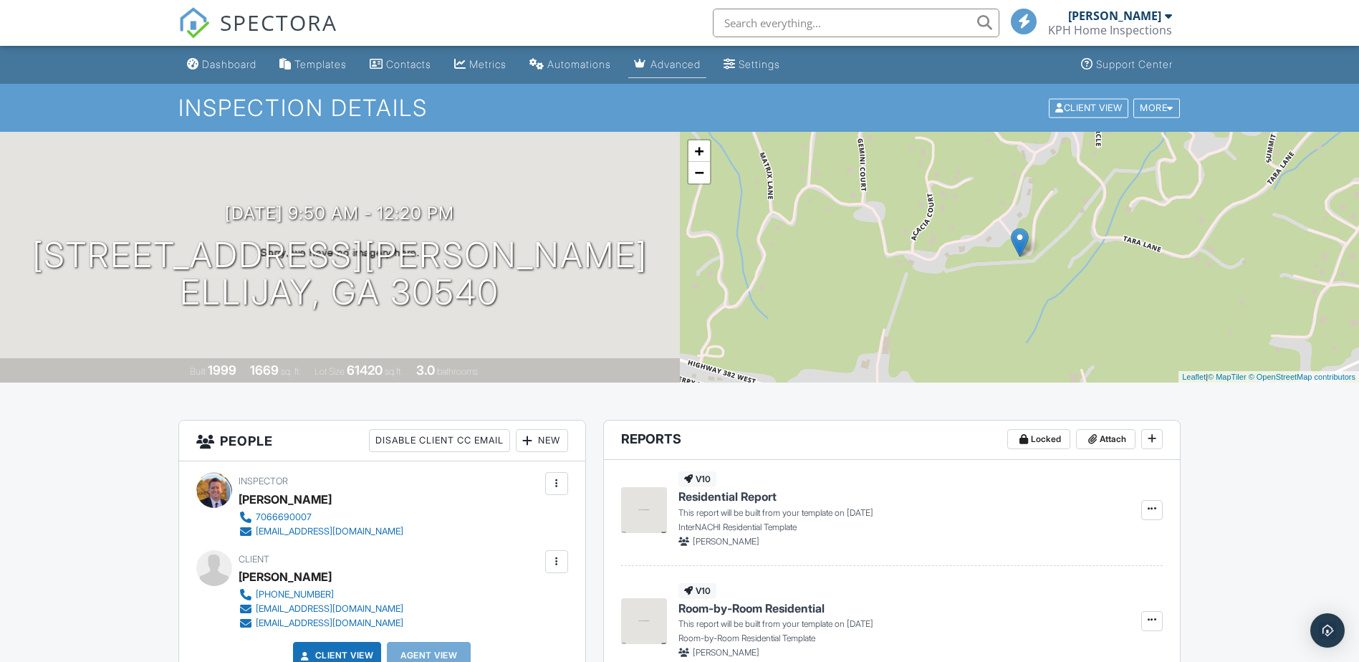
click at [674, 55] on link "Advanced" at bounding box center [667, 65] width 78 height 27
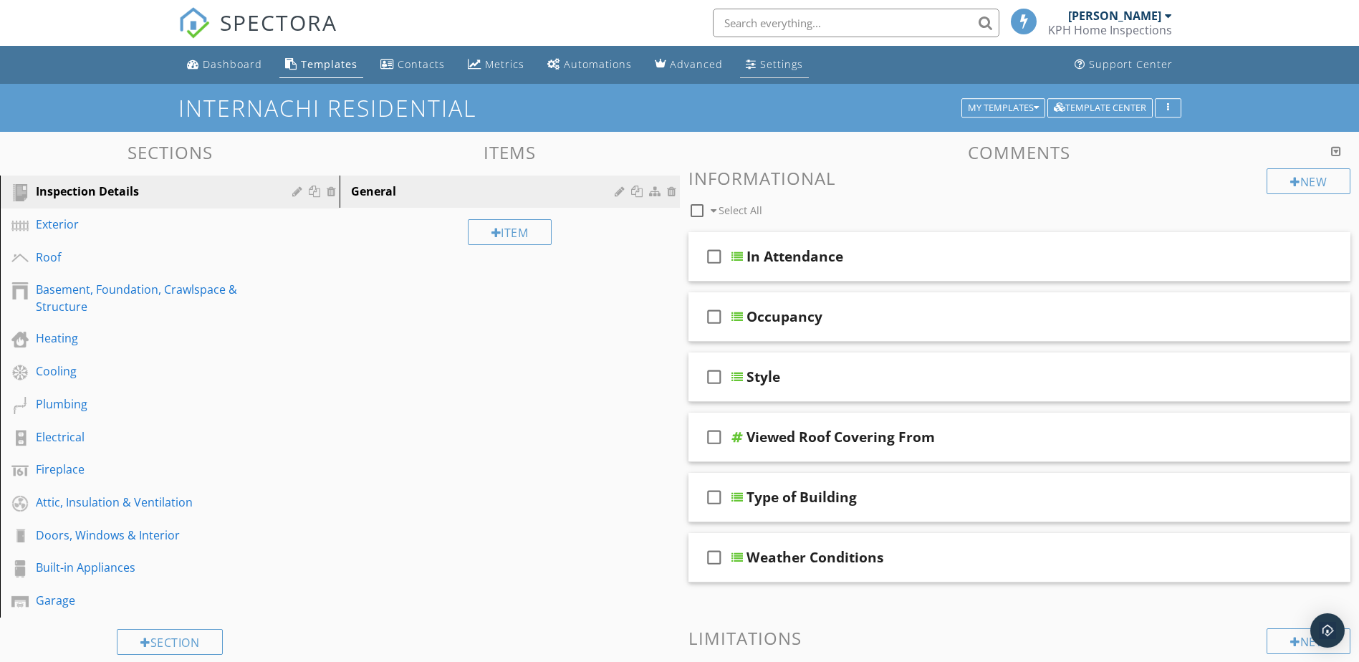
click at [774, 61] on div "Settings" at bounding box center [781, 64] width 43 height 14
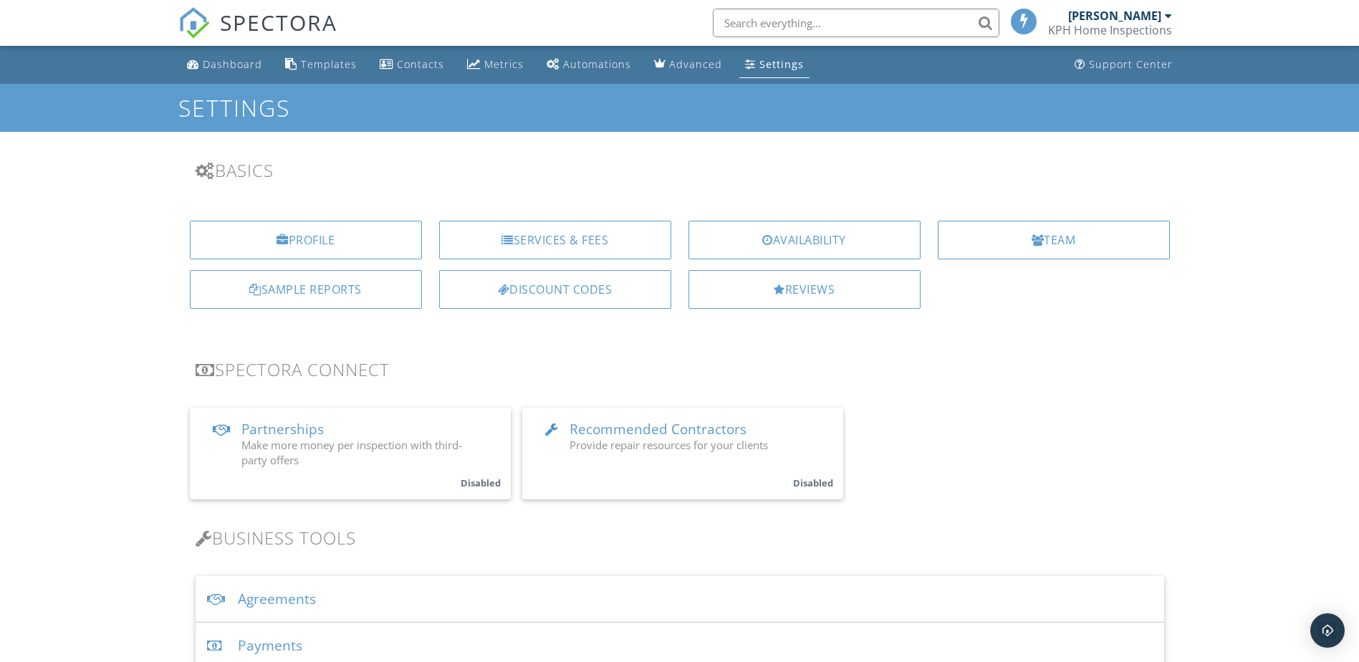
click at [1150, 27] on div "KPH Home Inspections" at bounding box center [1110, 30] width 124 height 14
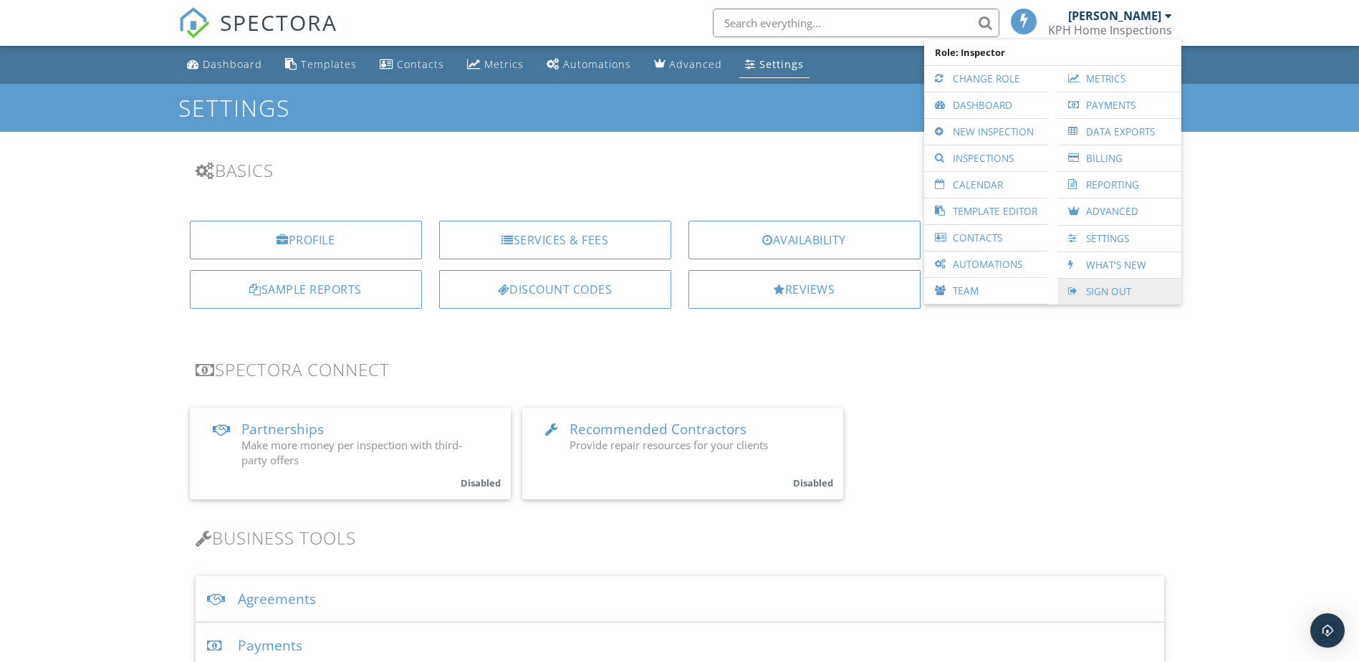
click at [1118, 287] on link "Sign Out" at bounding box center [1120, 292] width 110 height 26
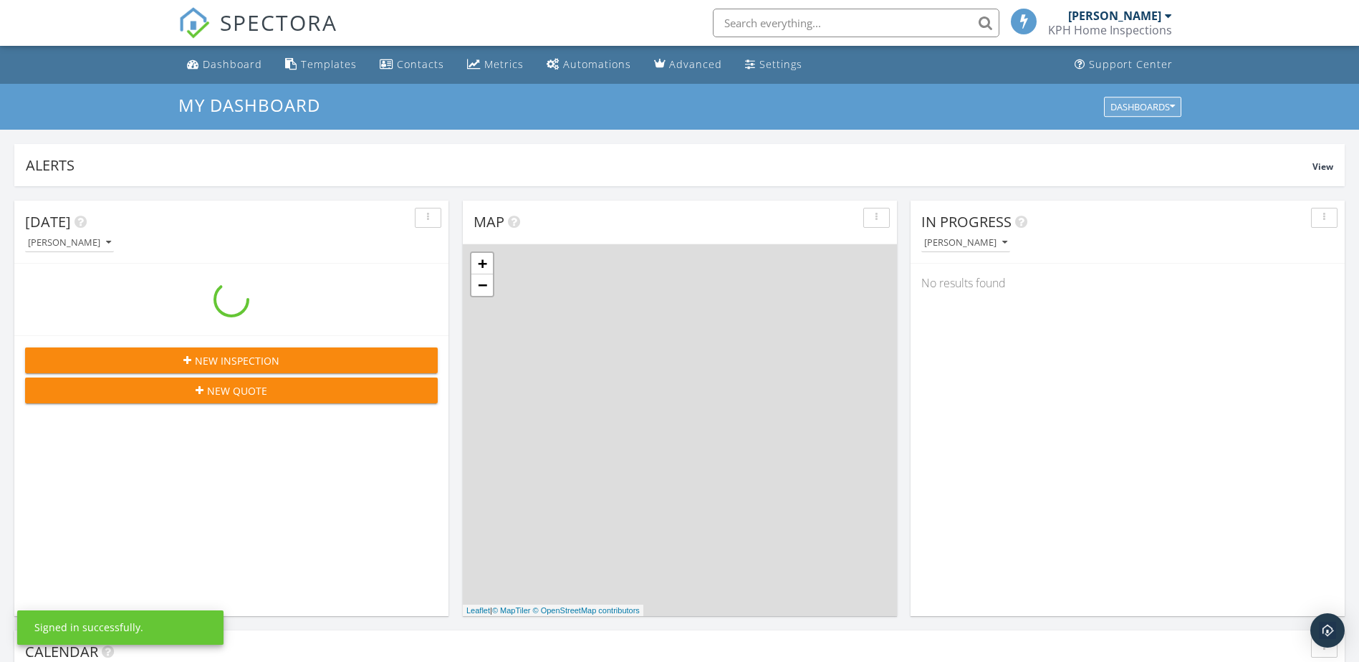
scroll to position [1326, 1382]
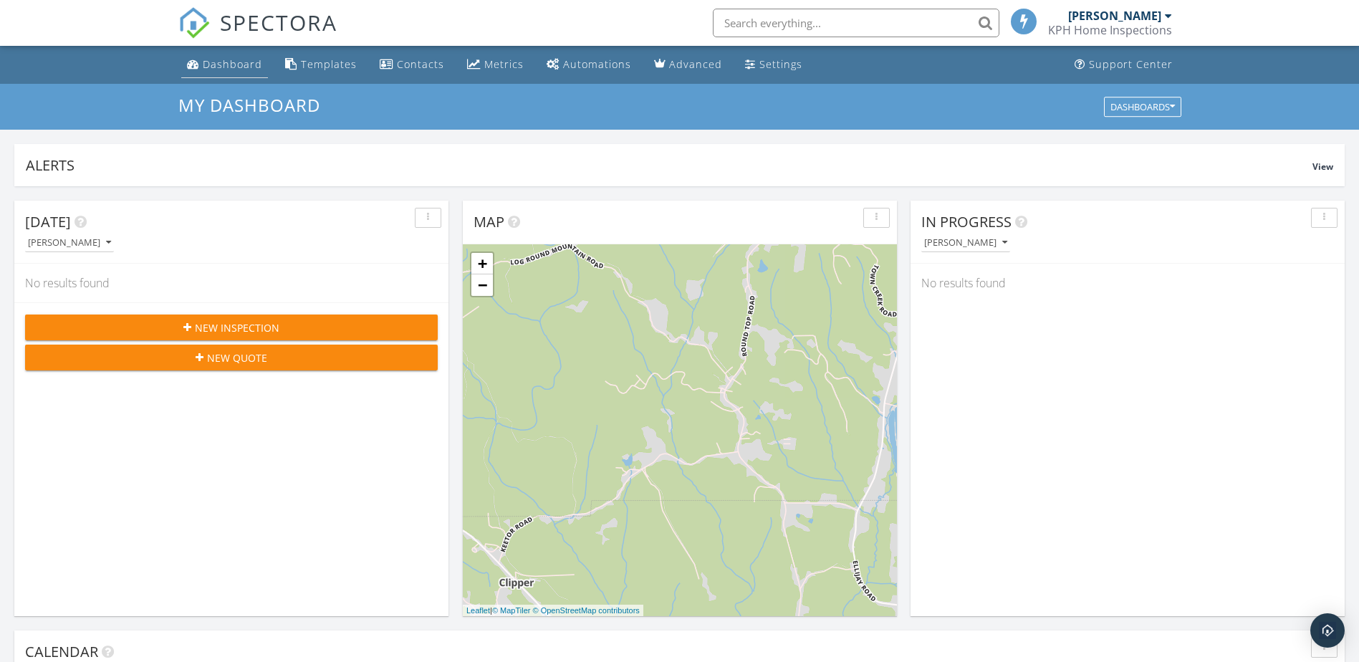
click at [220, 57] on link "Dashboard" at bounding box center [224, 65] width 87 height 27
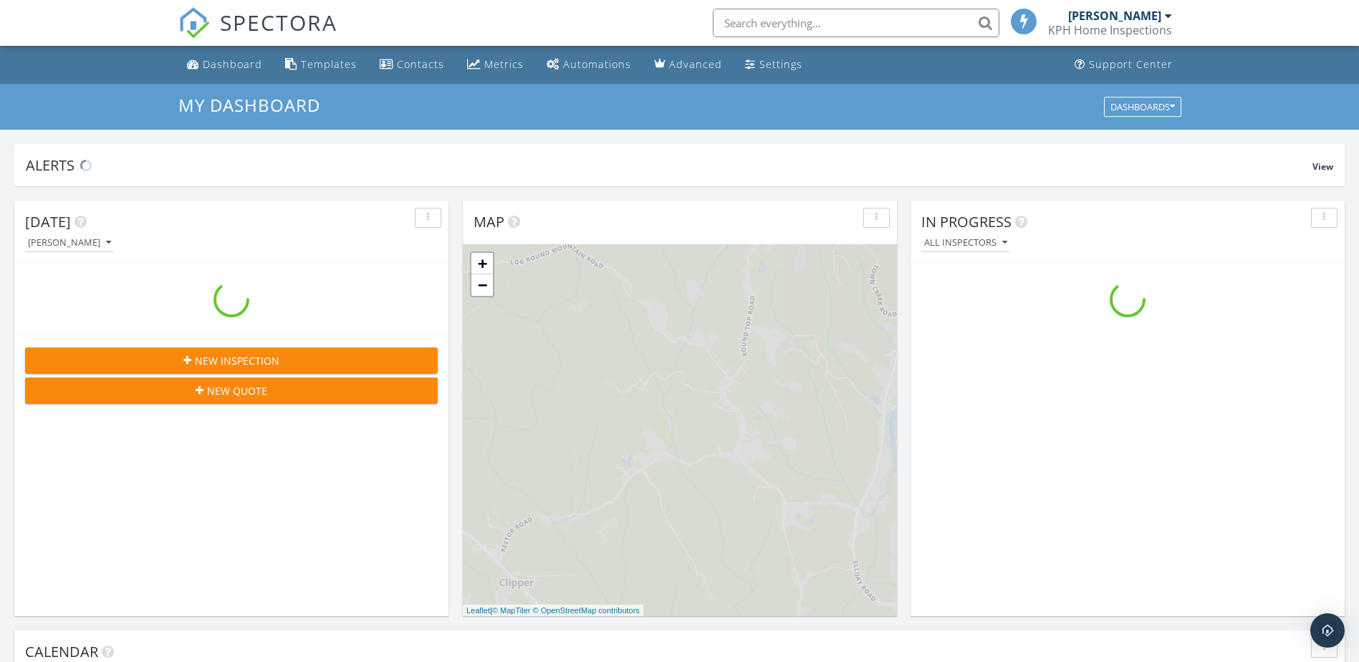
scroll to position [1326, 1382]
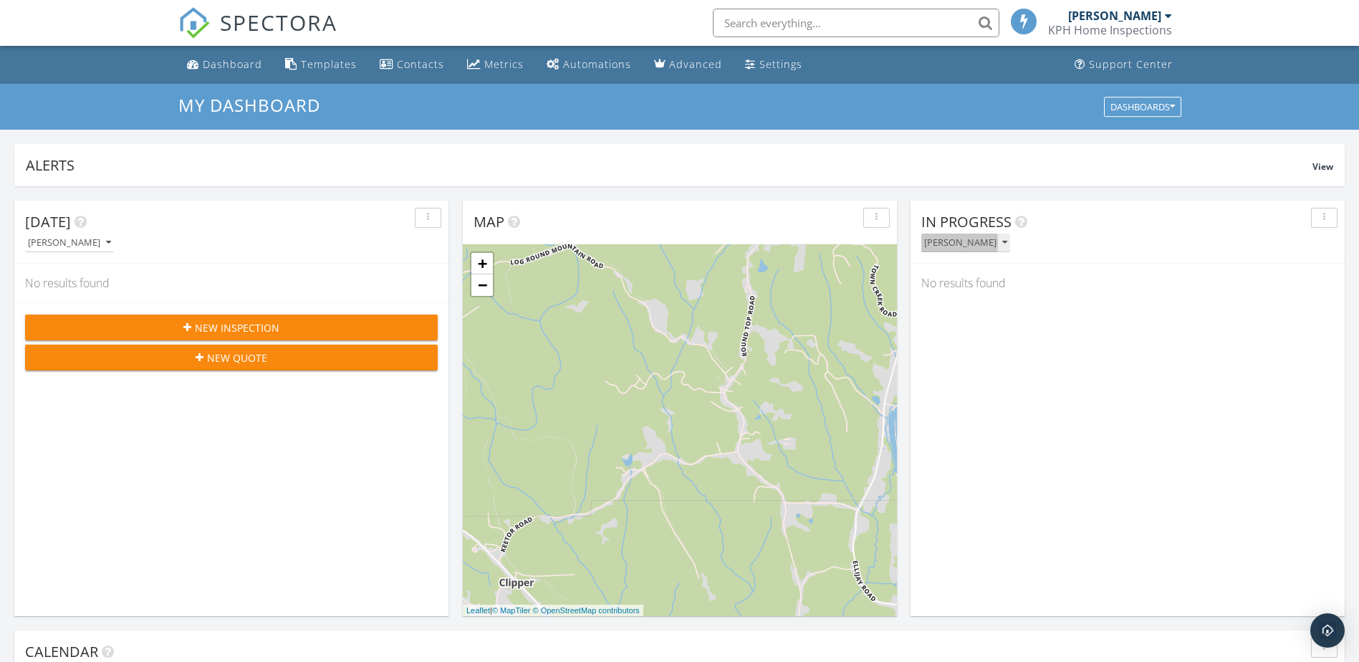
click at [1003, 246] on icon "button" at bounding box center [1005, 243] width 5 height 10
click at [1121, 289] on div "No results found" at bounding box center [1128, 283] width 434 height 39
click at [1168, 15] on div at bounding box center [1168, 15] width 7 height 11
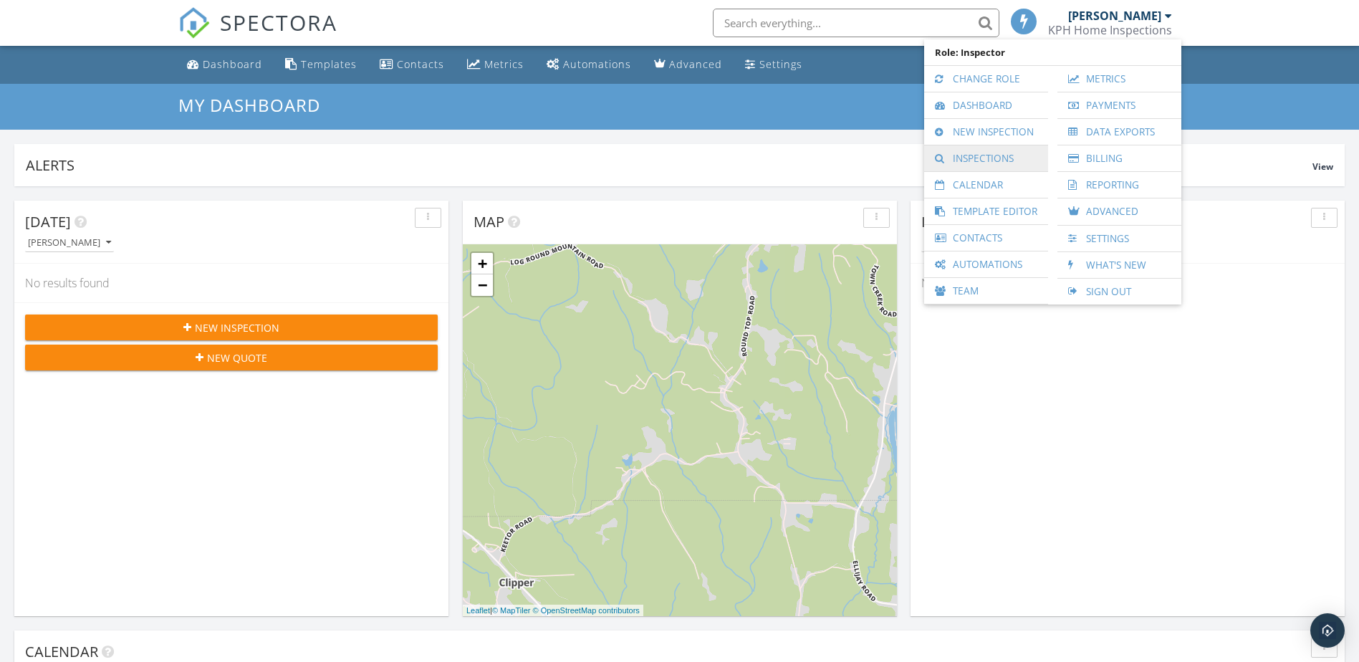
click at [998, 159] on link "Inspections" at bounding box center [987, 158] width 110 height 26
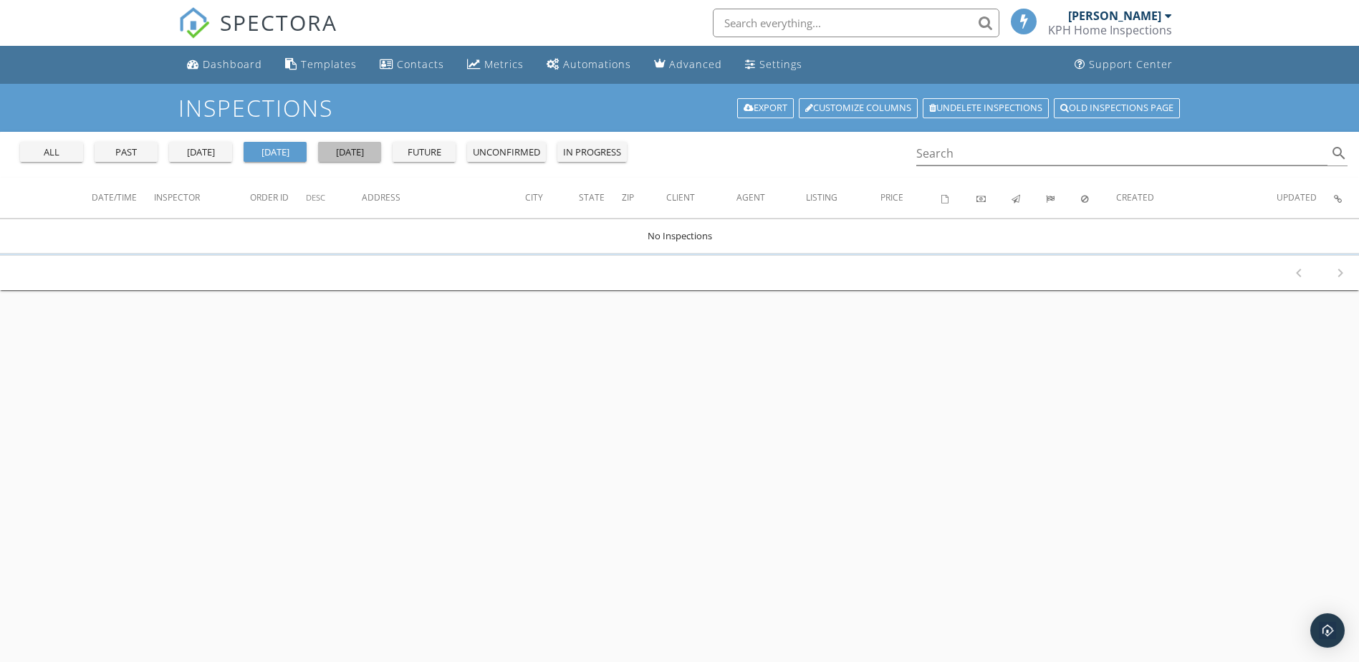
click at [348, 145] on div "[DATE]" at bounding box center [350, 152] width 52 height 14
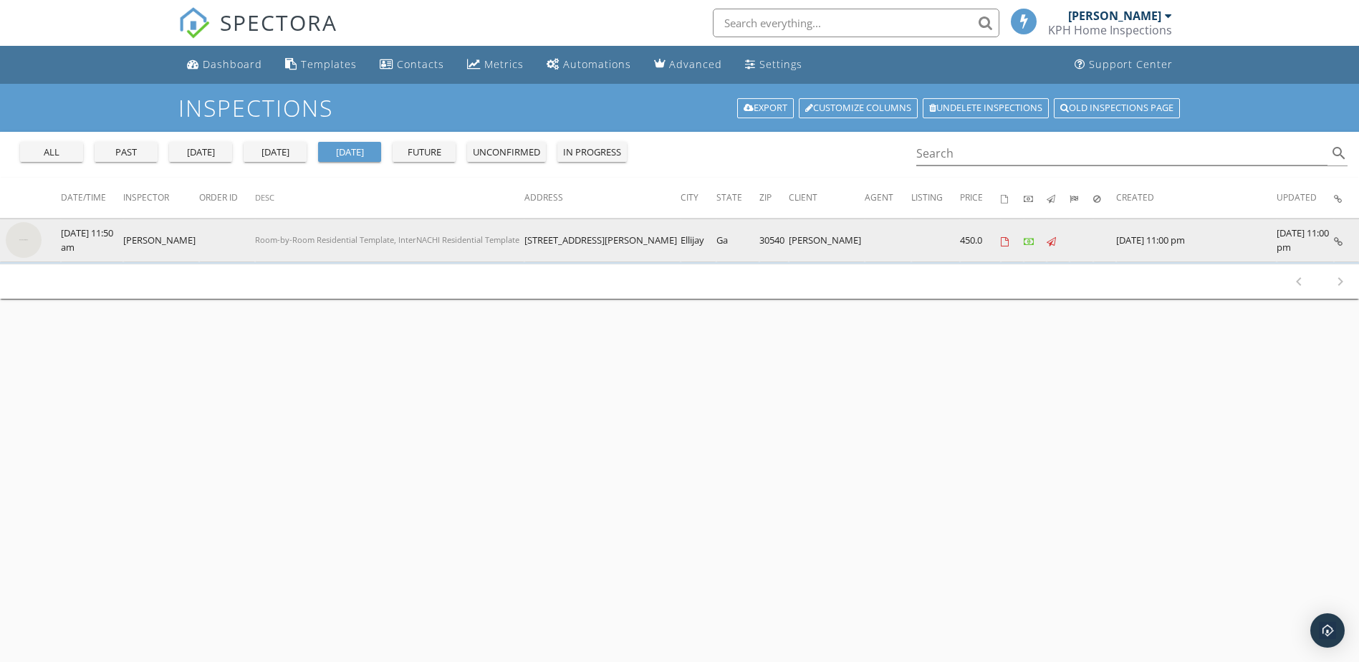
click at [105, 244] on td "[DATE] 11:50 am" at bounding box center [92, 241] width 62 height 44
click at [109, 244] on td "09/29/2025 11:50 am" at bounding box center [92, 241] width 62 height 44
click at [1340, 235] on link at bounding box center [1338, 240] width 9 height 13
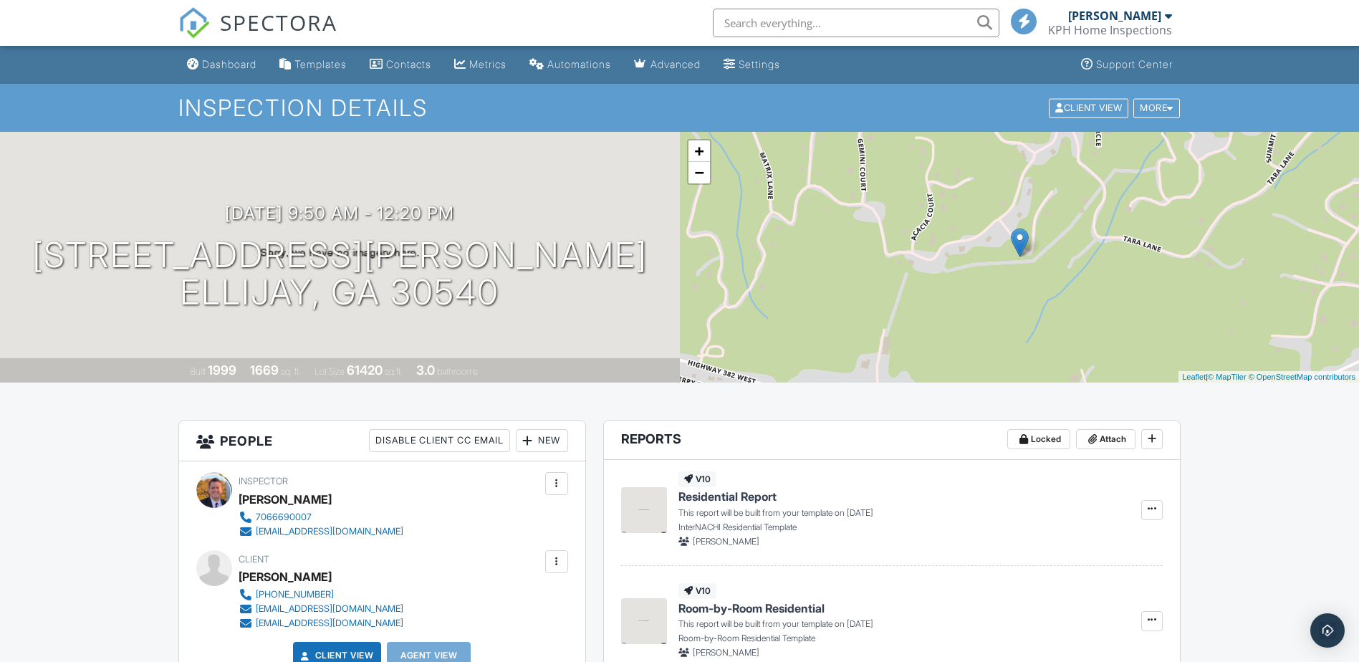
click at [1020, 238] on img at bounding box center [1020, 242] width 18 height 29
click at [1169, 16] on div at bounding box center [1168, 15] width 7 height 11
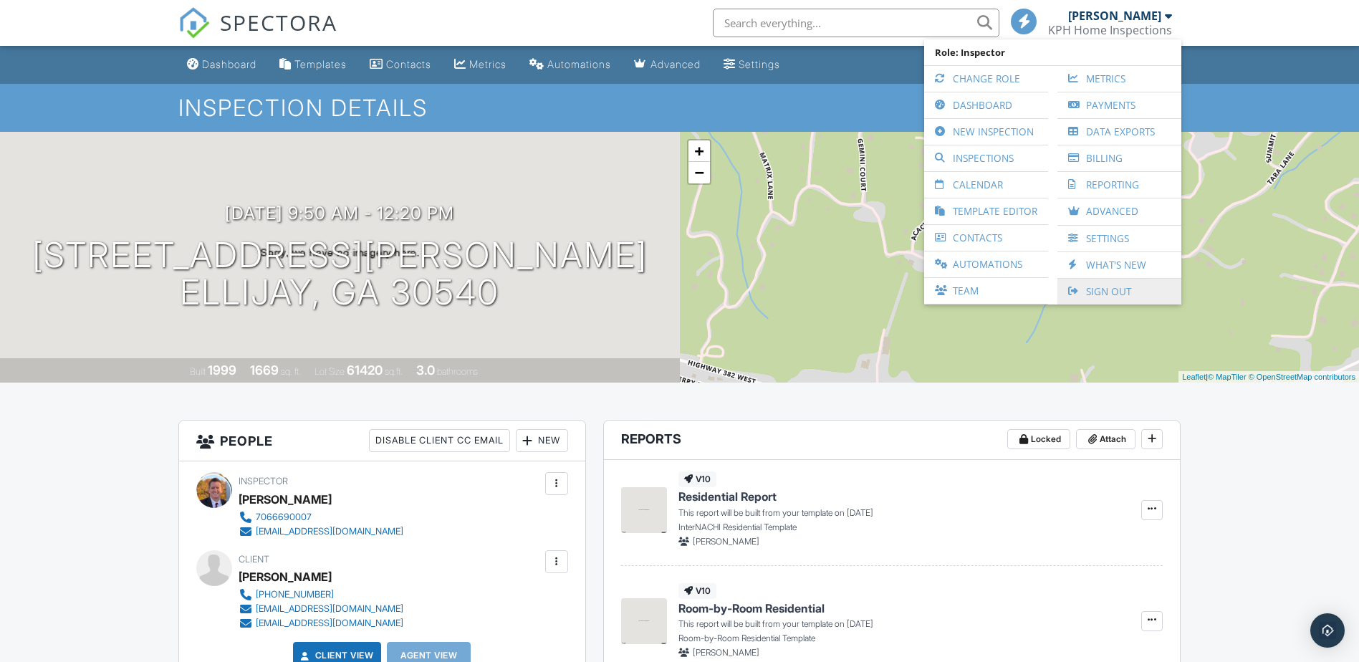
click at [1130, 293] on link "Sign Out" at bounding box center [1120, 292] width 110 height 26
